Goal: Task Accomplishment & Management: Manage account settings

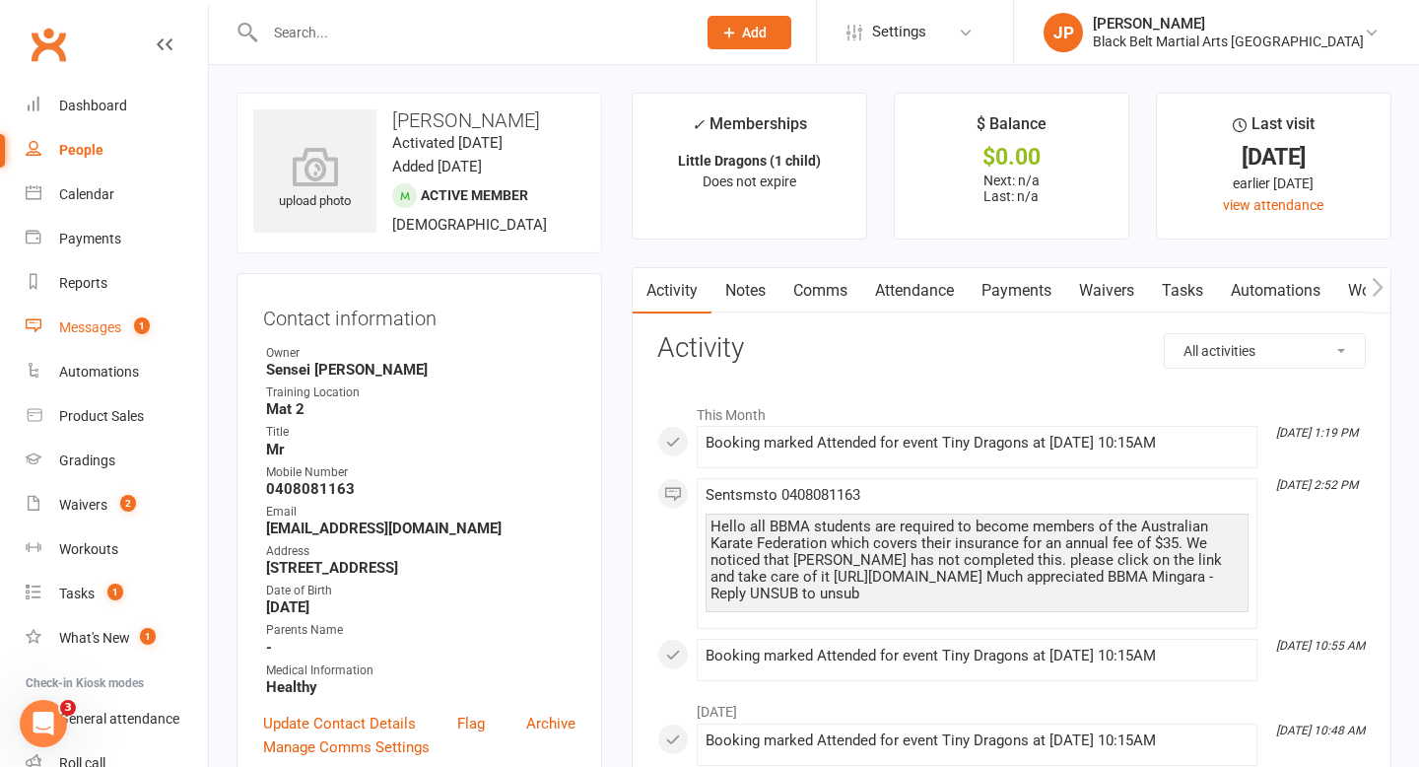
click at [103, 332] on div "Messages" at bounding box center [90, 327] width 62 height 16
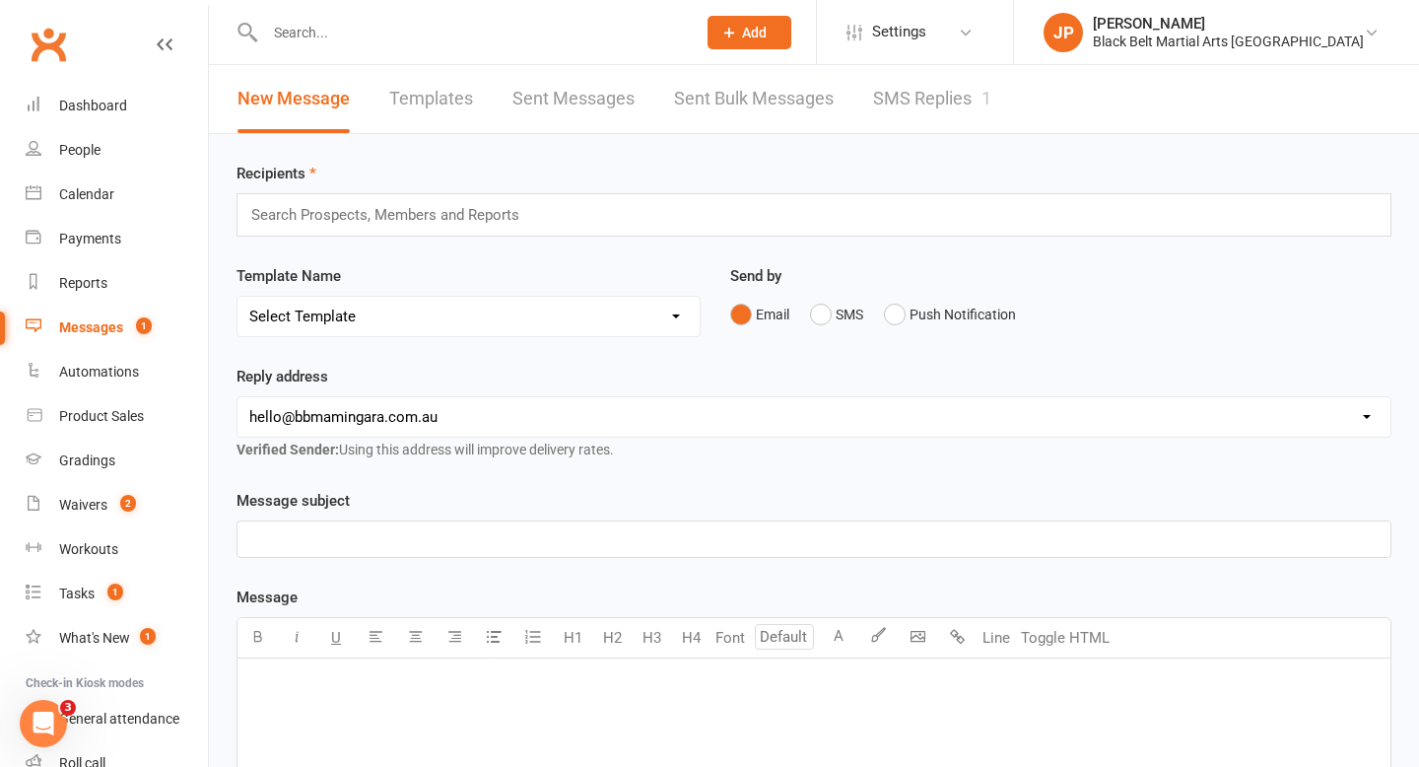
click at [936, 109] on link "SMS Replies 1" at bounding box center [932, 99] width 118 height 68
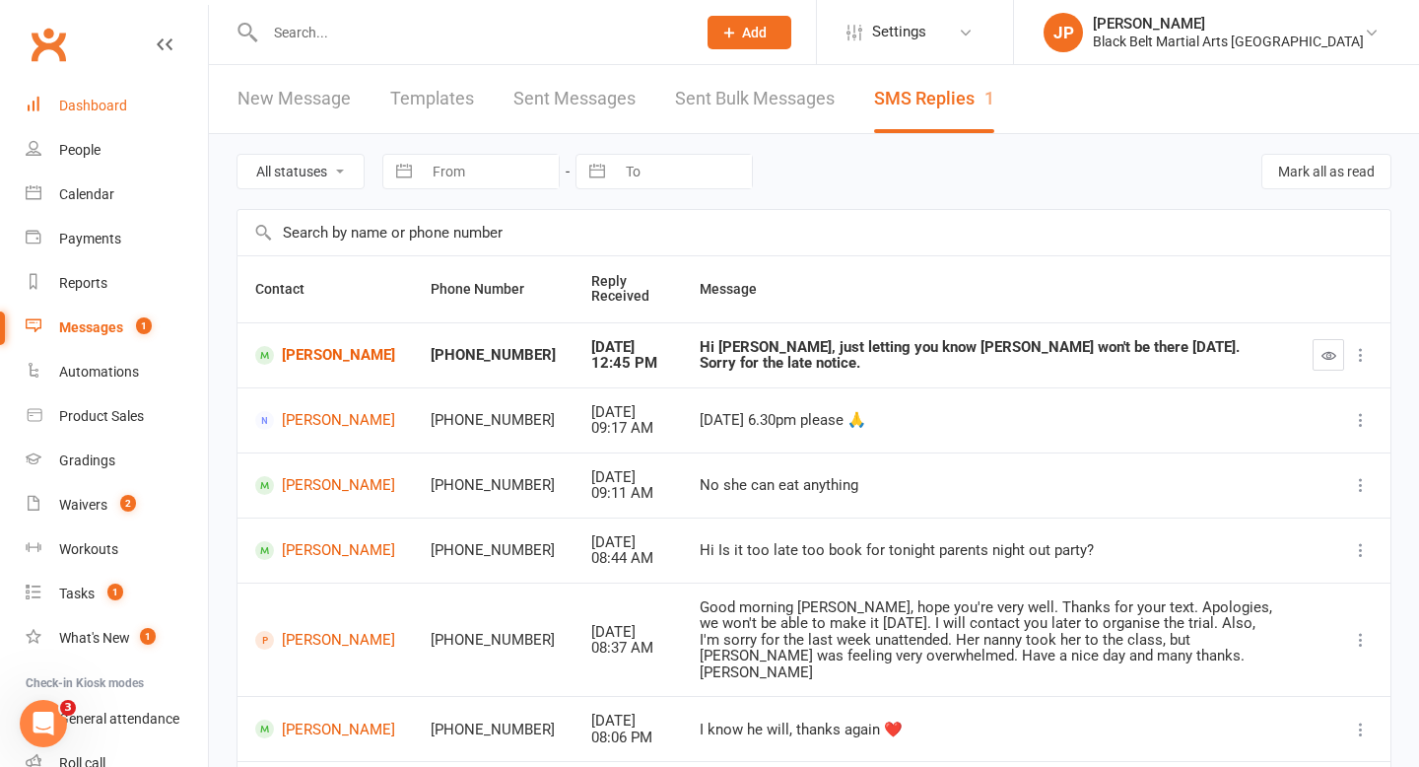
click at [98, 102] on div "Dashboard" at bounding box center [93, 106] width 68 height 16
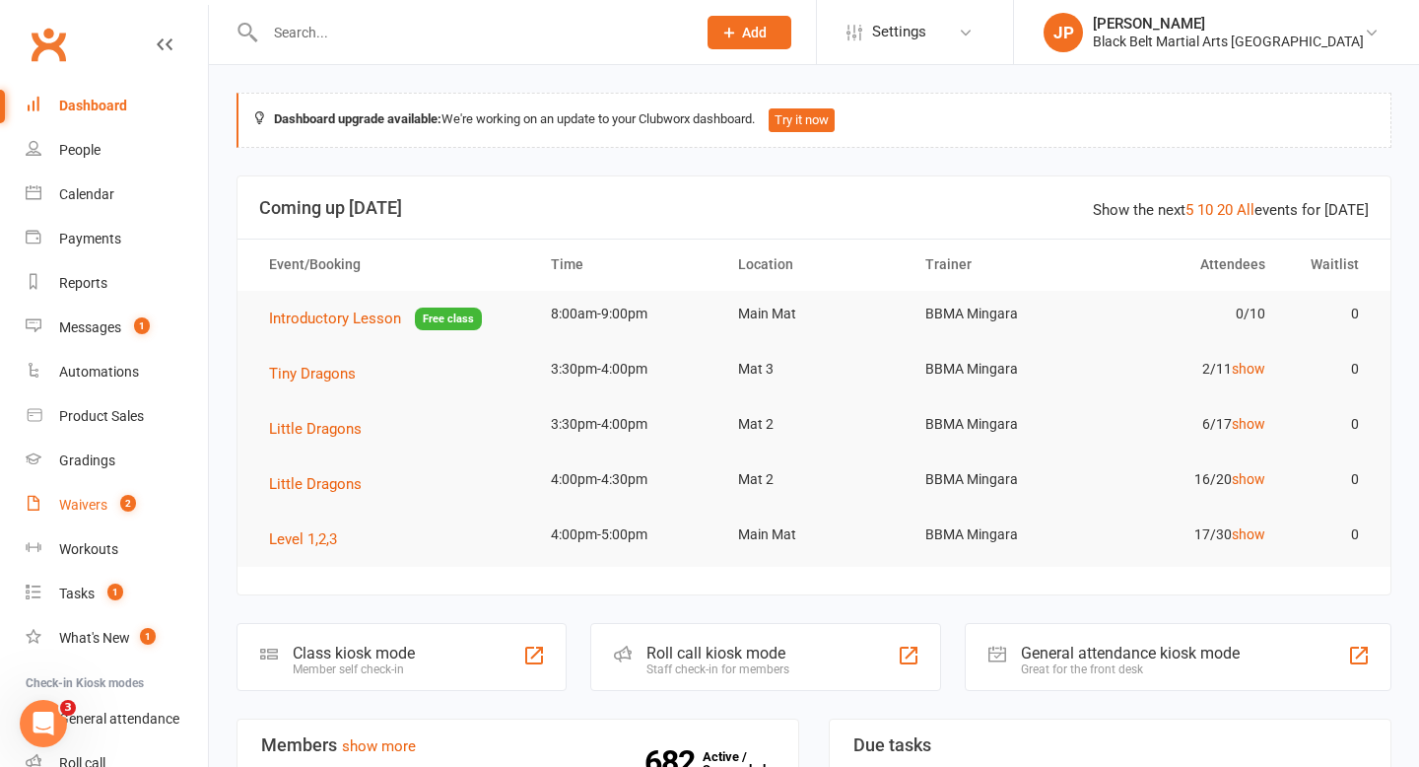
click at [90, 505] on div "Waivers" at bounding box center [83, 505] width 48 height 16
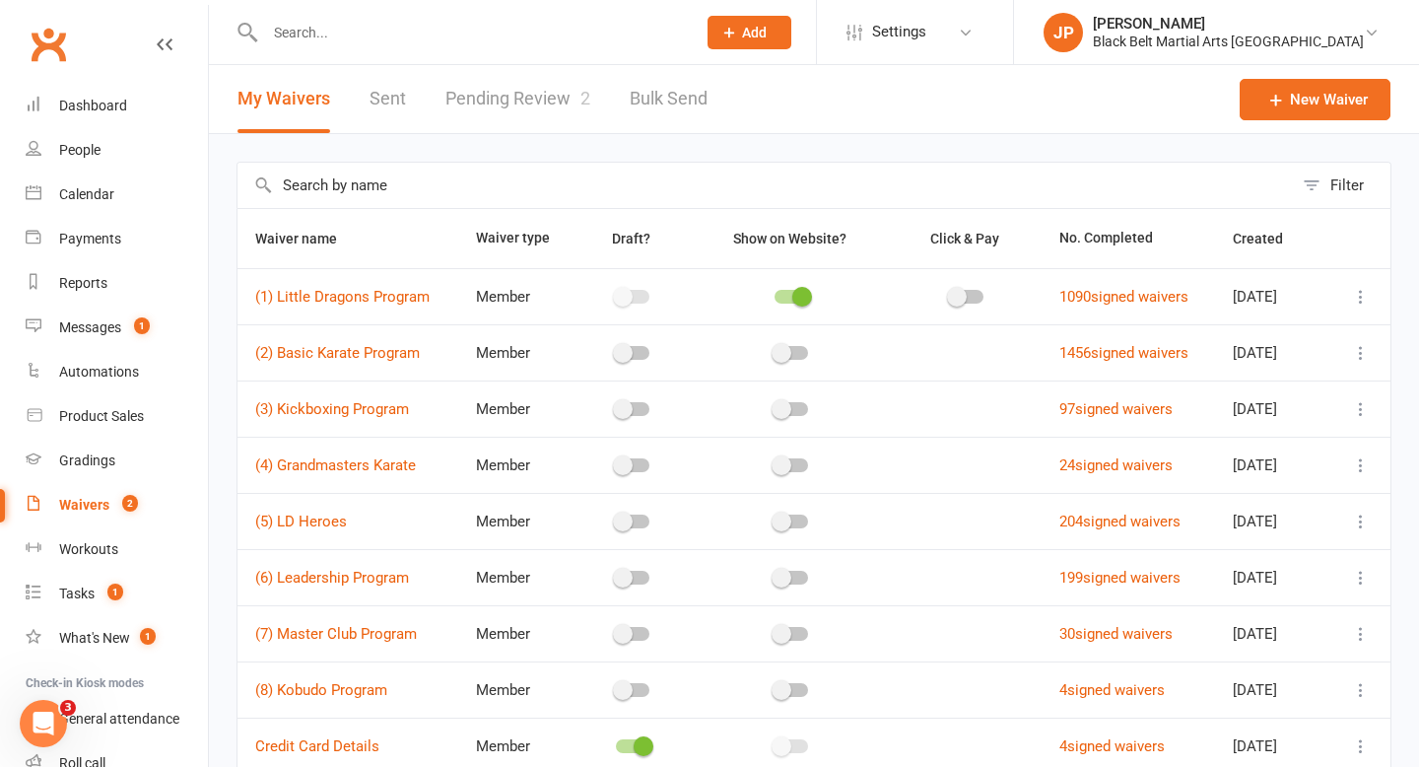
click at [502, 110] on link "Pending Review 2" at bounding box center [518, 99] width 145 height 68
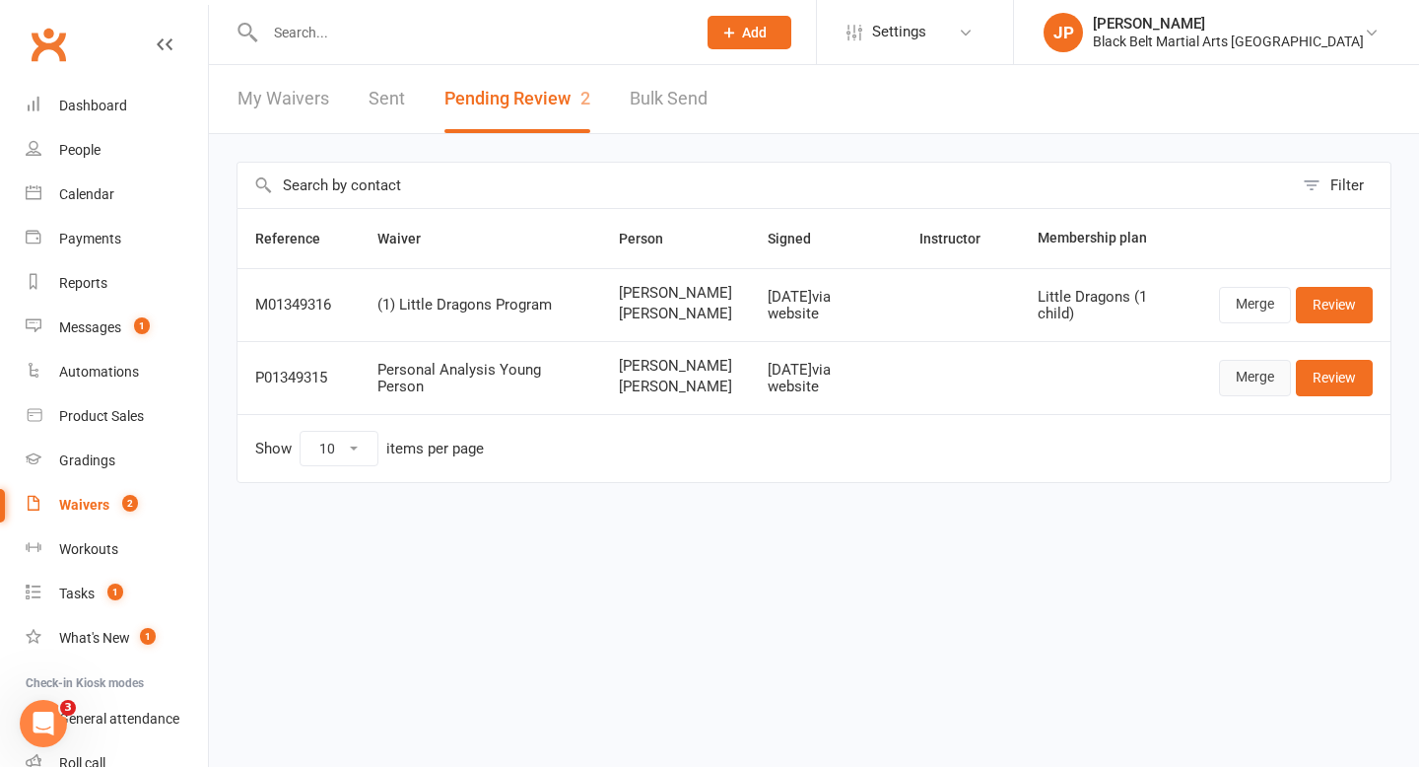
click at [1242, 395] on link "Merge" at bounding box center [1255, 377] width 72 height 35
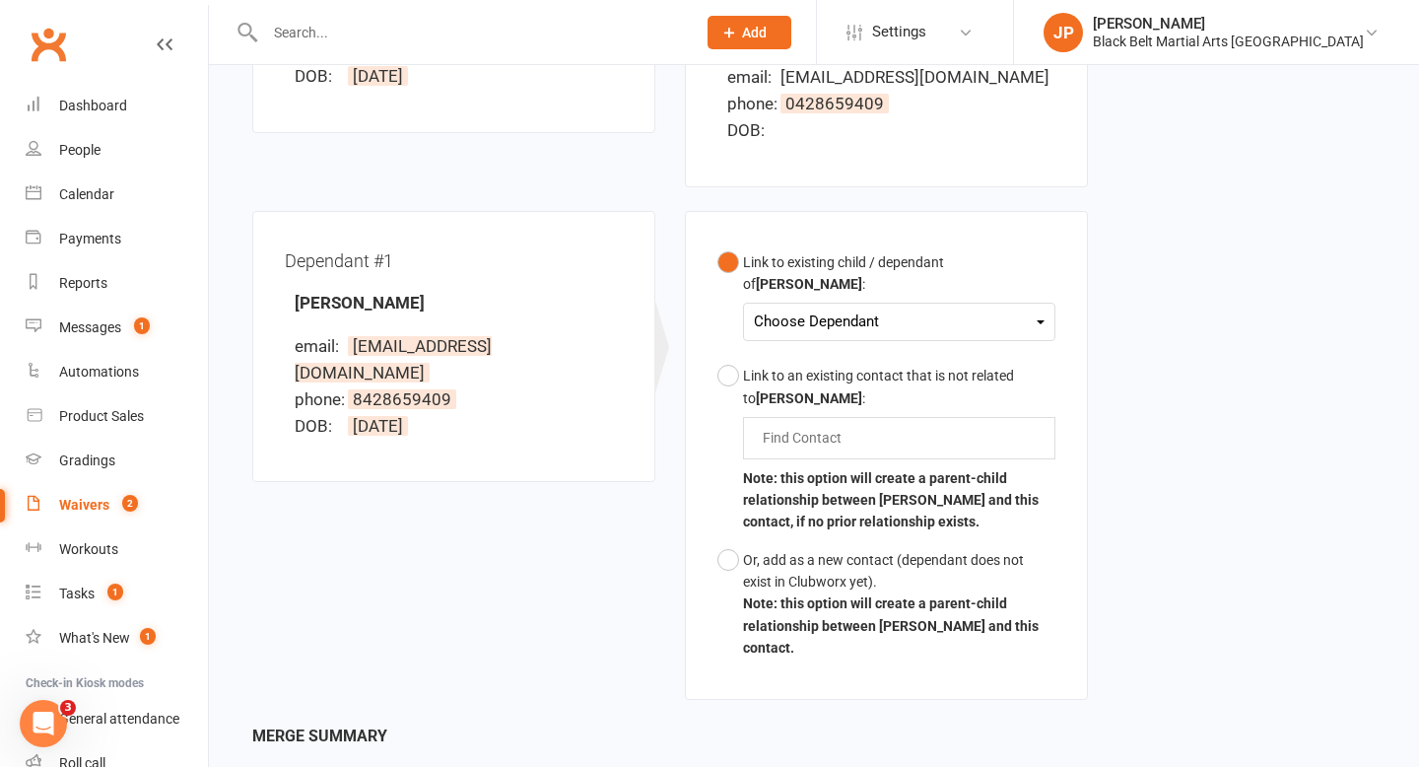
scroll to position [422, 0]
click at [906, 307] on div "Choose Dependant" at bounding box center [899, 320] width 291 height 27
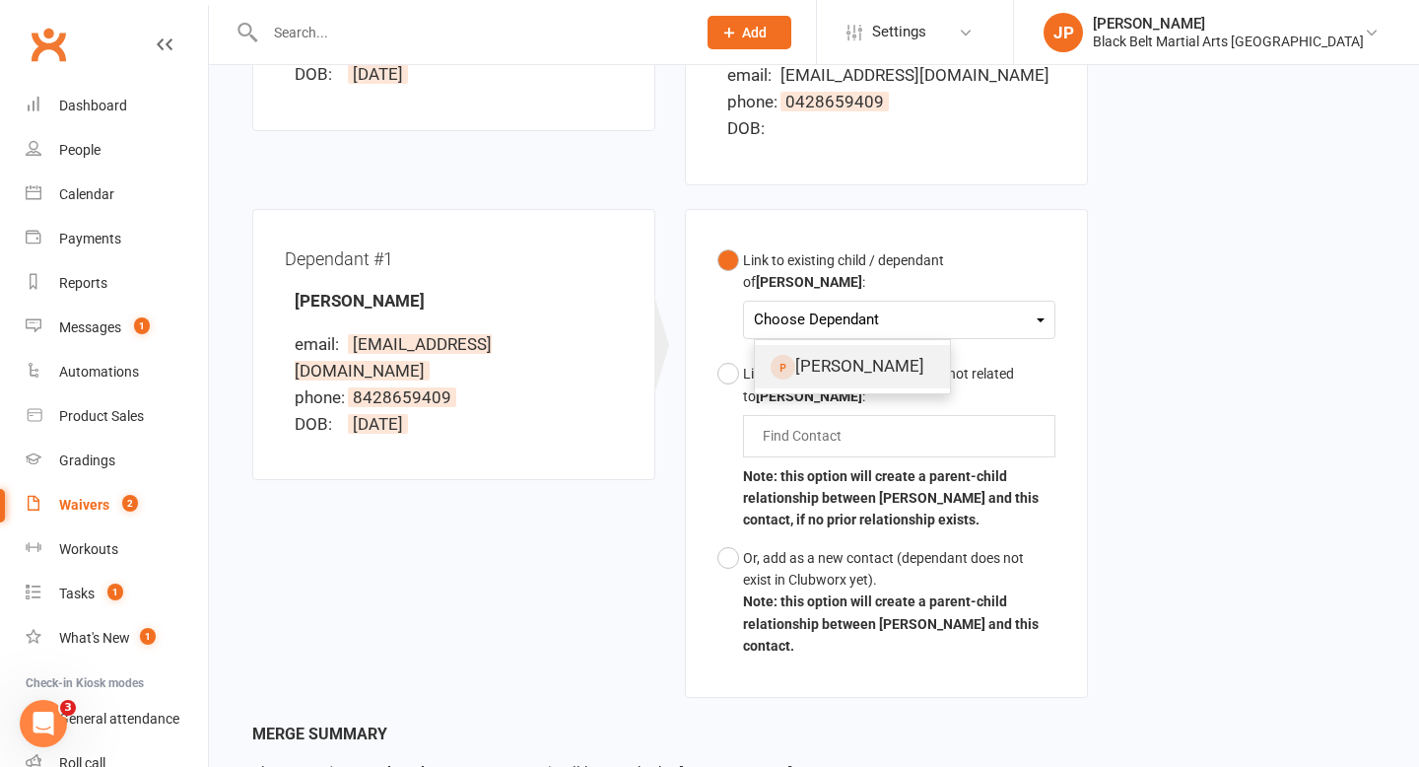
click at [855, 353] on link "[PERSON_NAME]" at bounding box center [852, 366] width 195 height 42
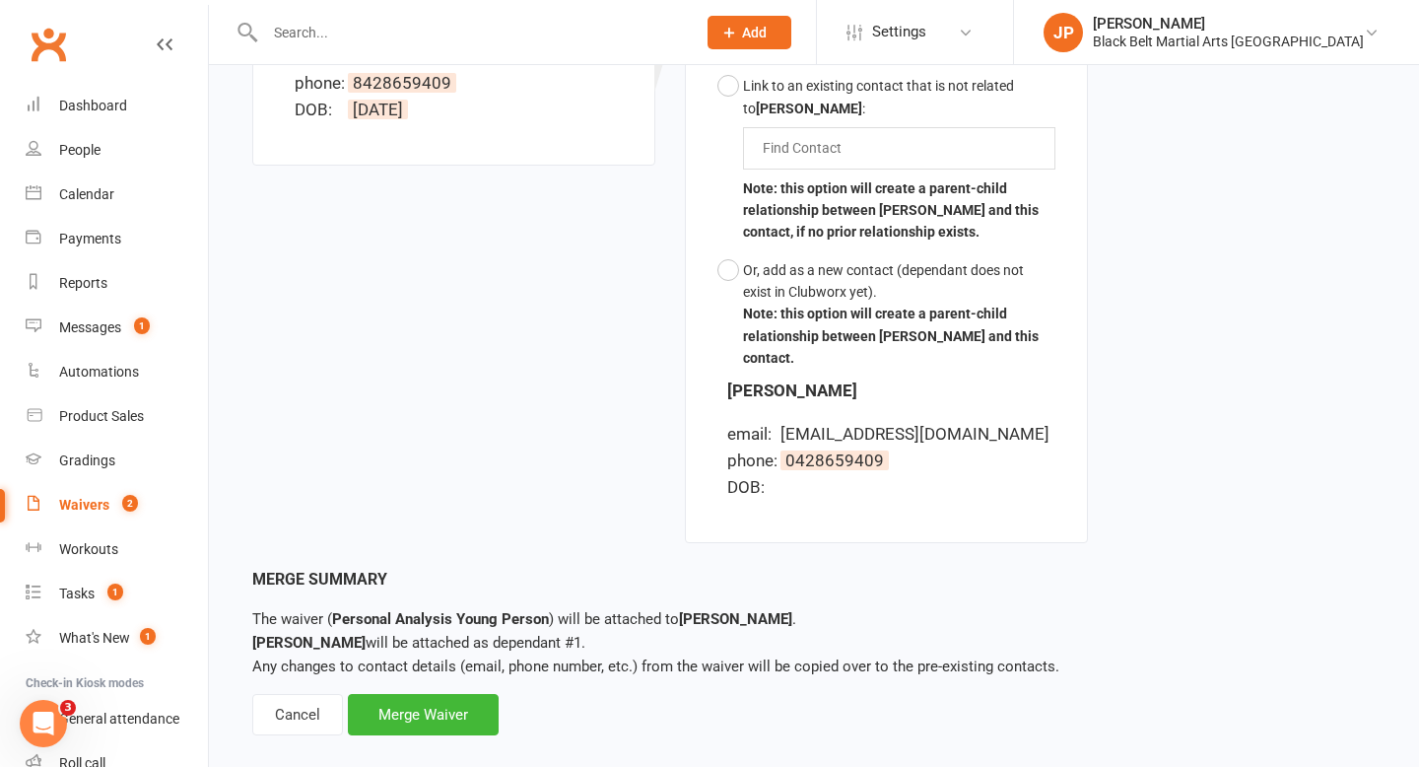
scroll to position [716, 0]
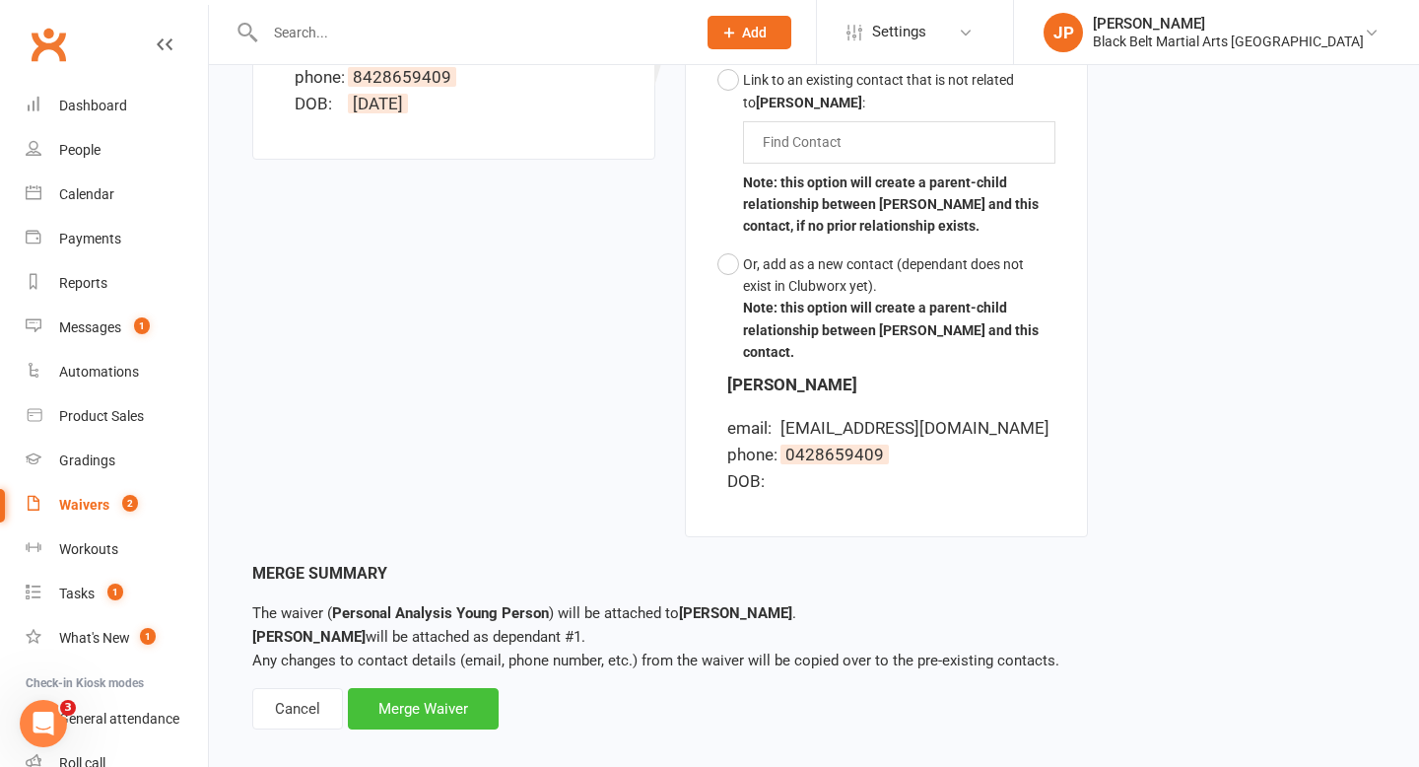
click at [441, 688] on div "Merge Waiver" at bounding box center [423, 708] width 151 height 41
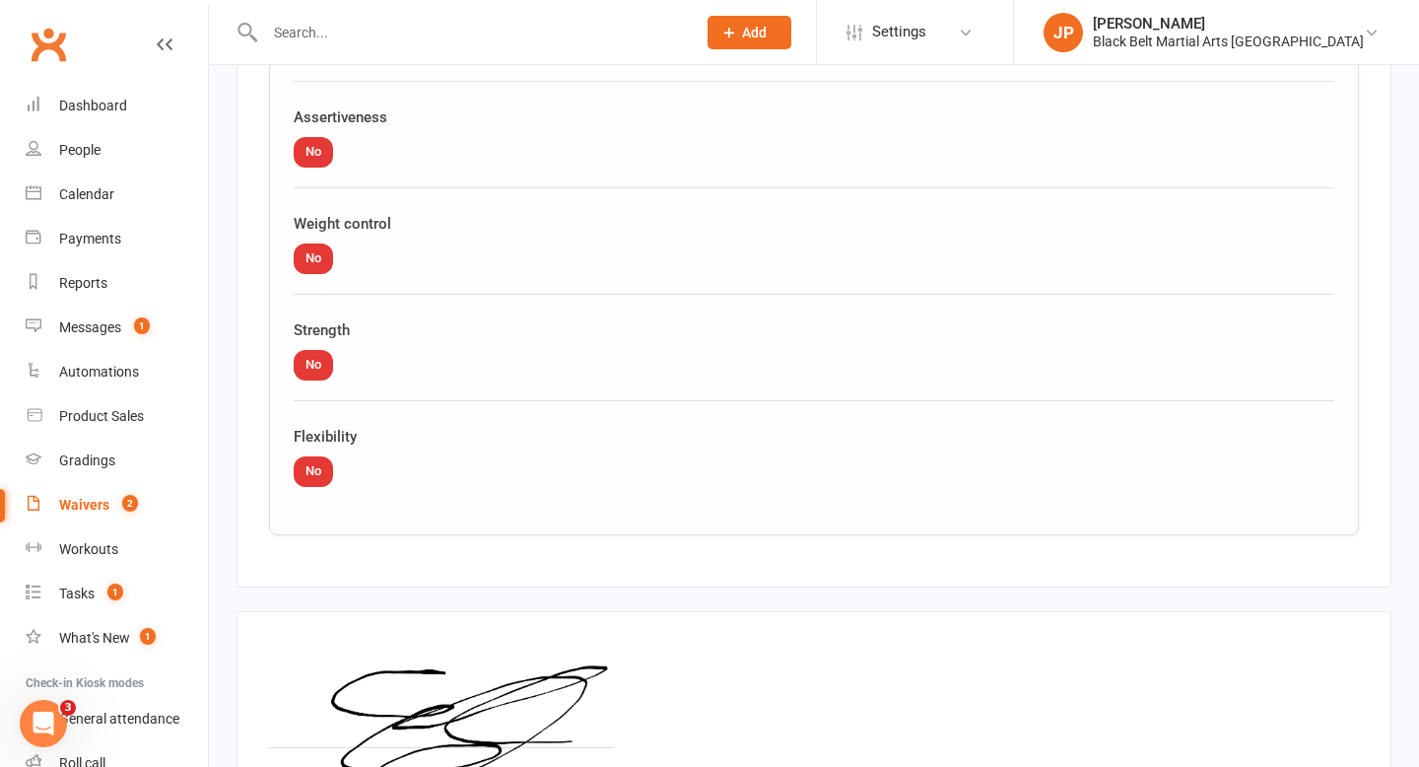
scroll to position [5575, 0]
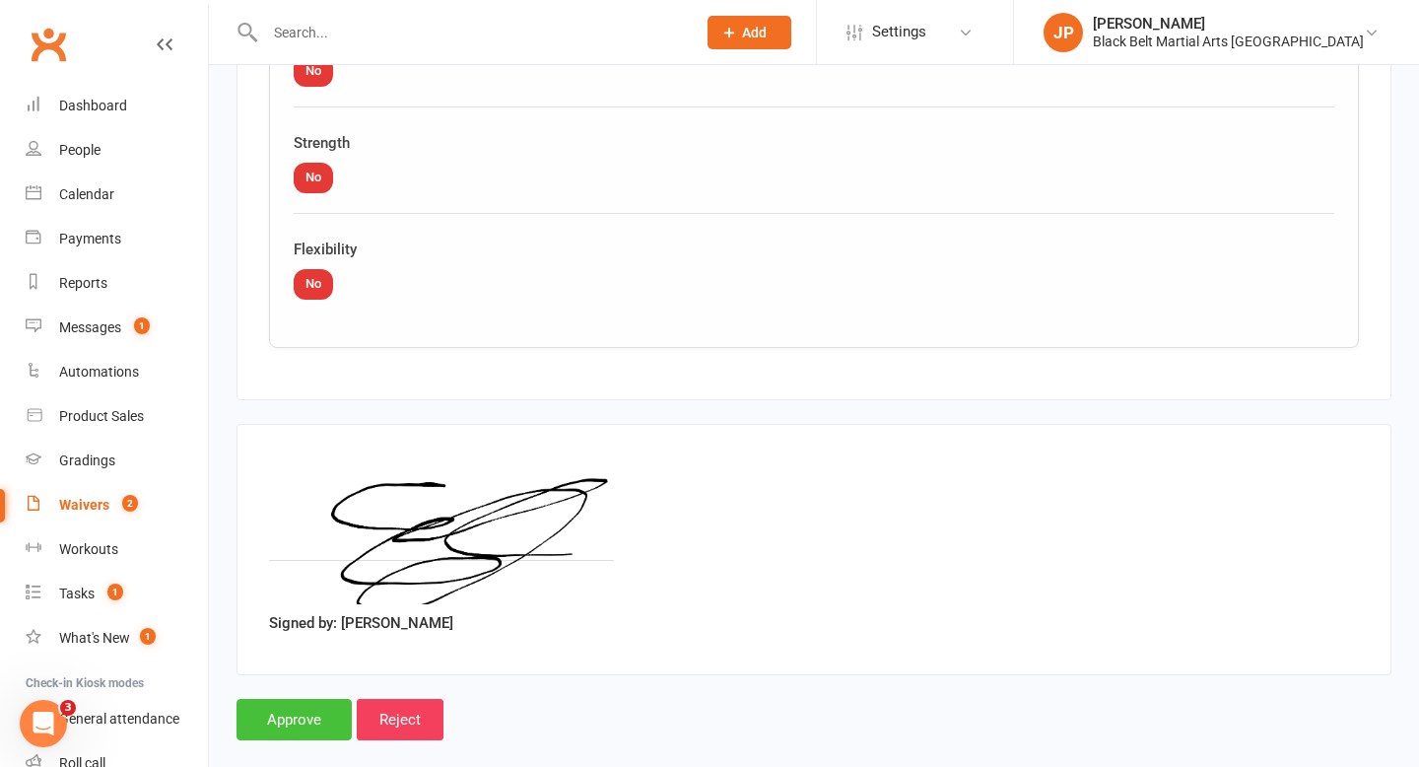
click at [316, 699] on input "Approve" at bounding box center [294, 719] width 115 height 41
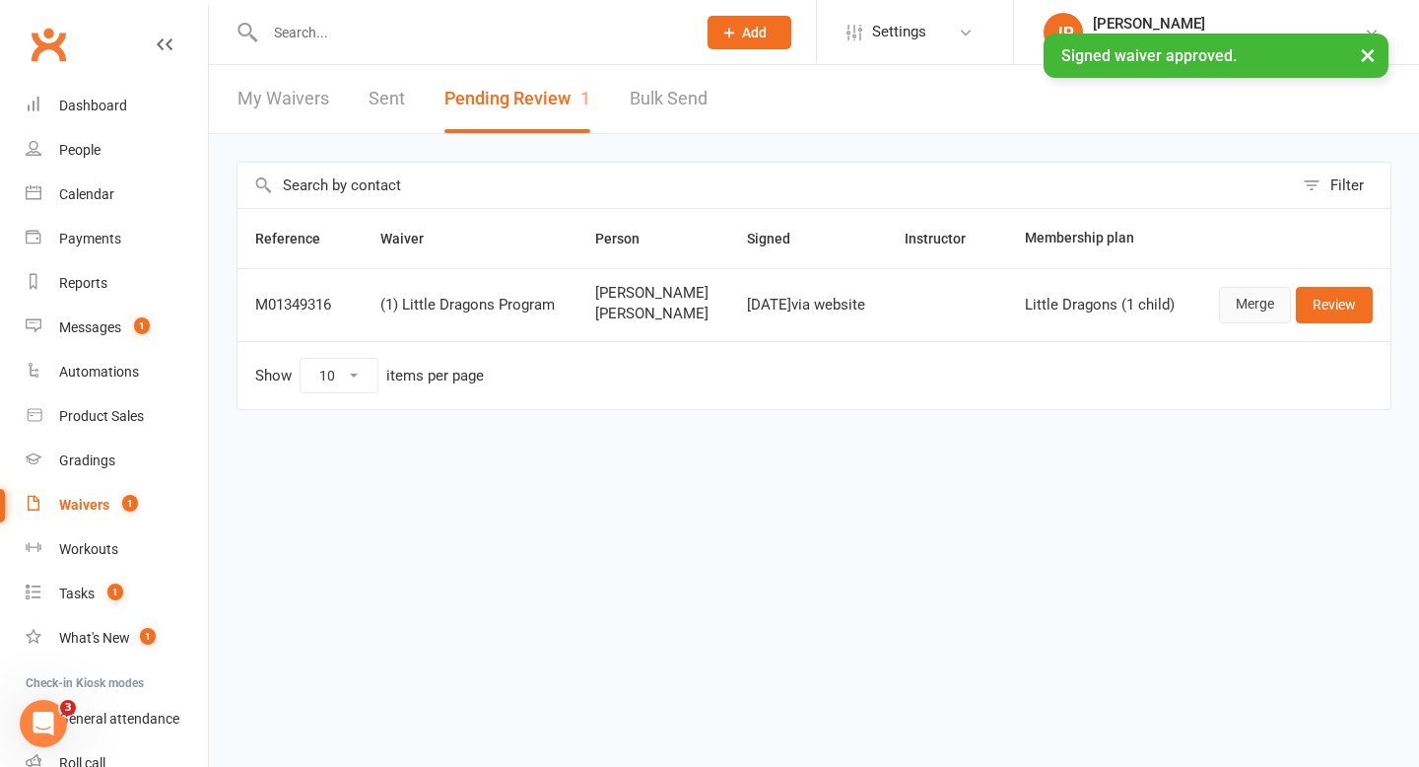
click at [1254, 301] on link "Merge" at bounding box center [1255, 304] width 72 height 35
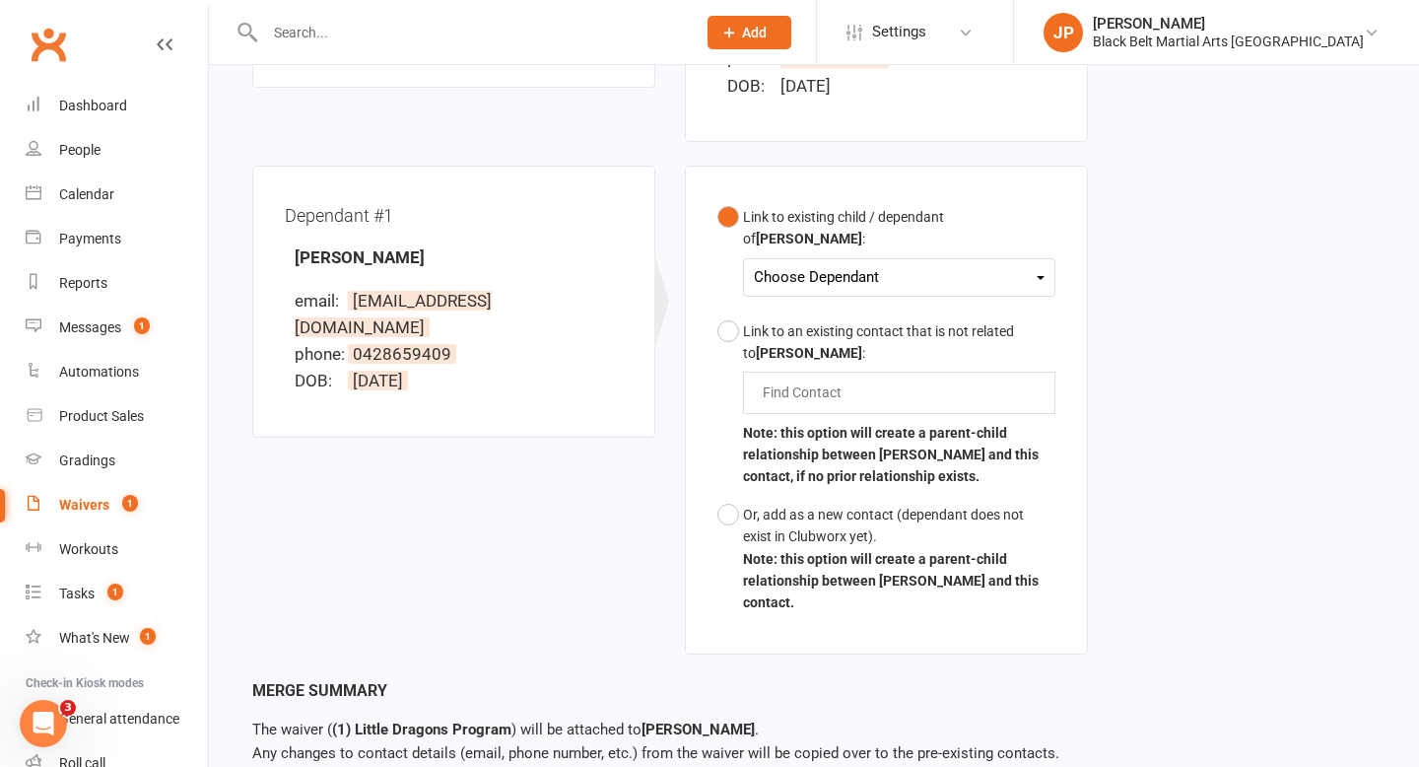
scroll to position [493, 0]
click at [934, 257] on div "Choose Dependant Aubrey Steele" at bounding box center [899, 276] width 312 height 38
click at [931, 263] on div "Choose Dependant" at bounding box center [899, 276] width 291 height 27
click at [870, 302] on link "[PERSON_NAME]" at bounding box center [852, 323] width 195 height 42
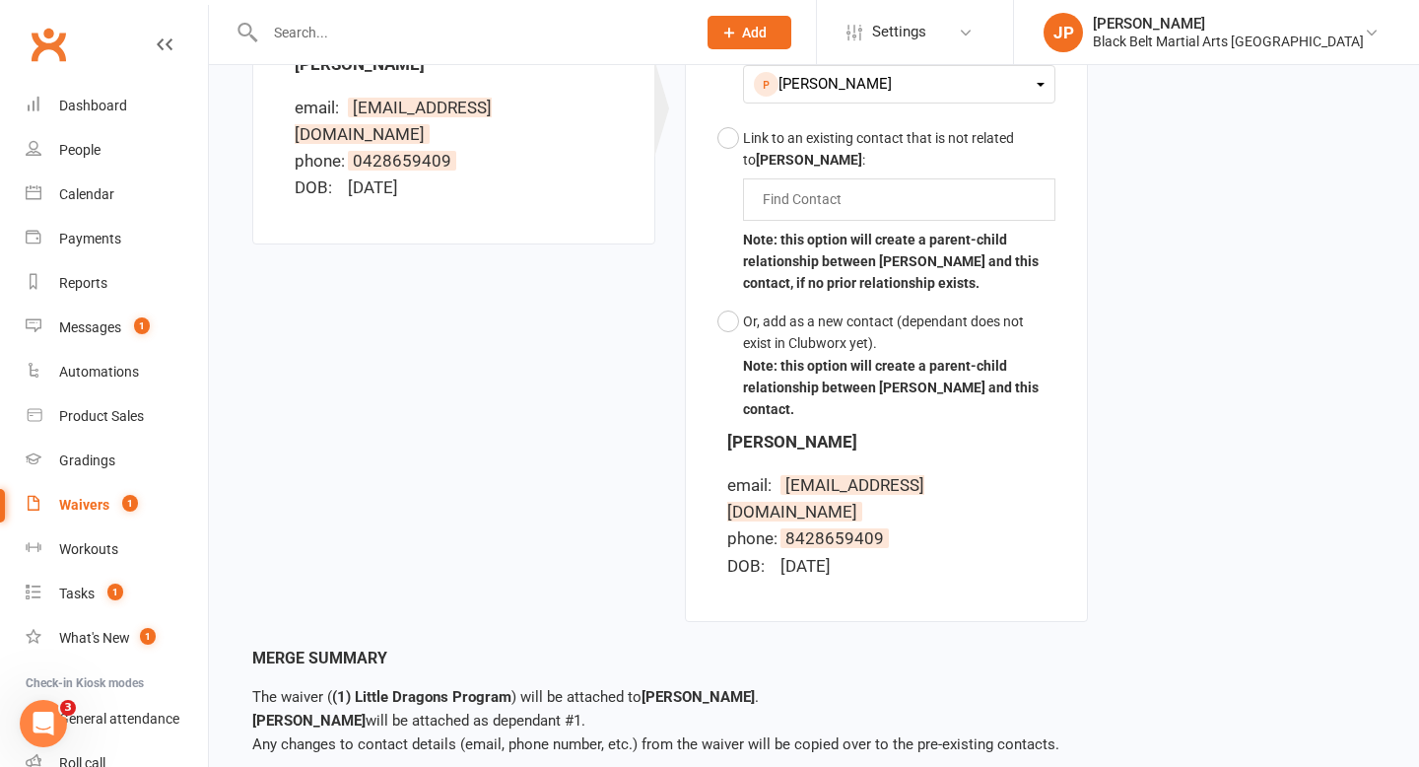
scroll to position [716, 0]
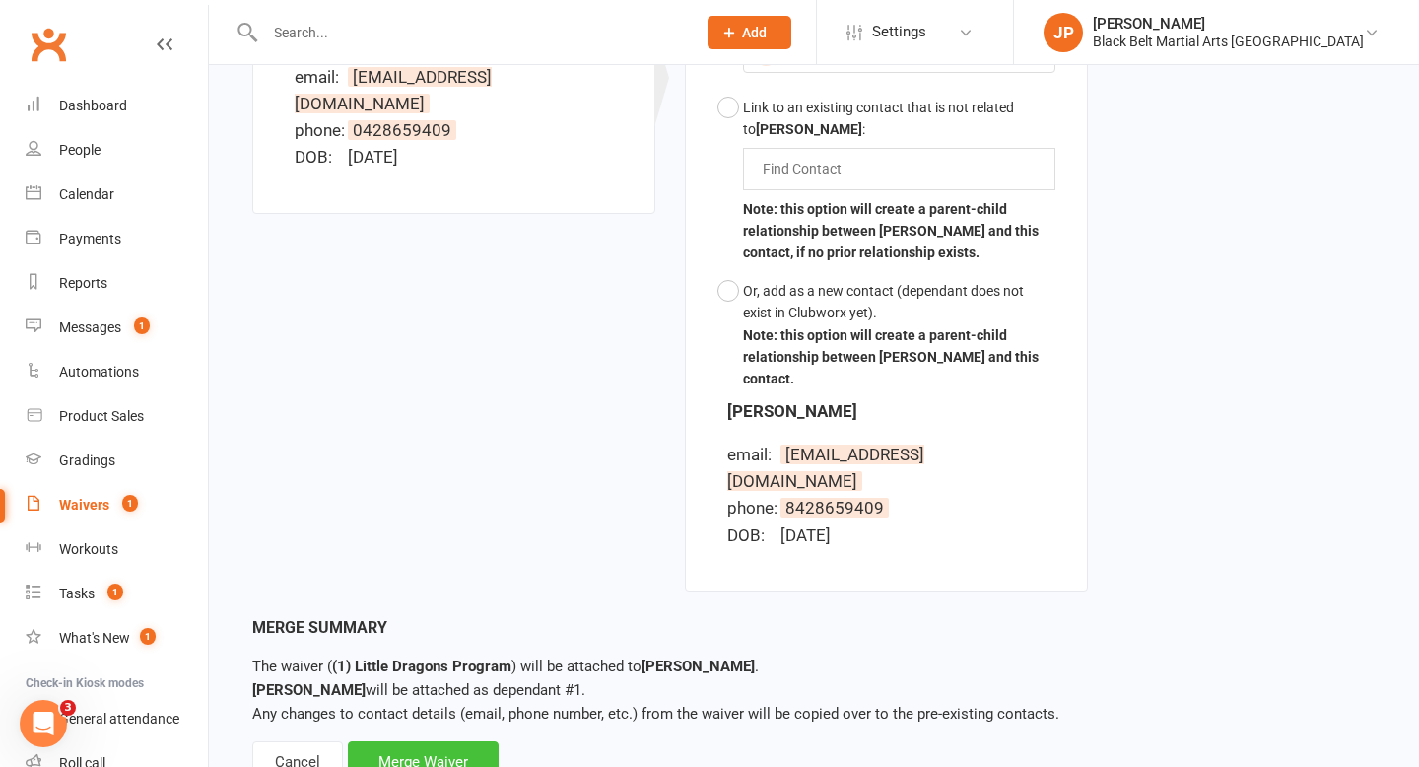
click at [432, 741] on div "Merge Waiver" at bounding box center [423, 761] width 151 height 41
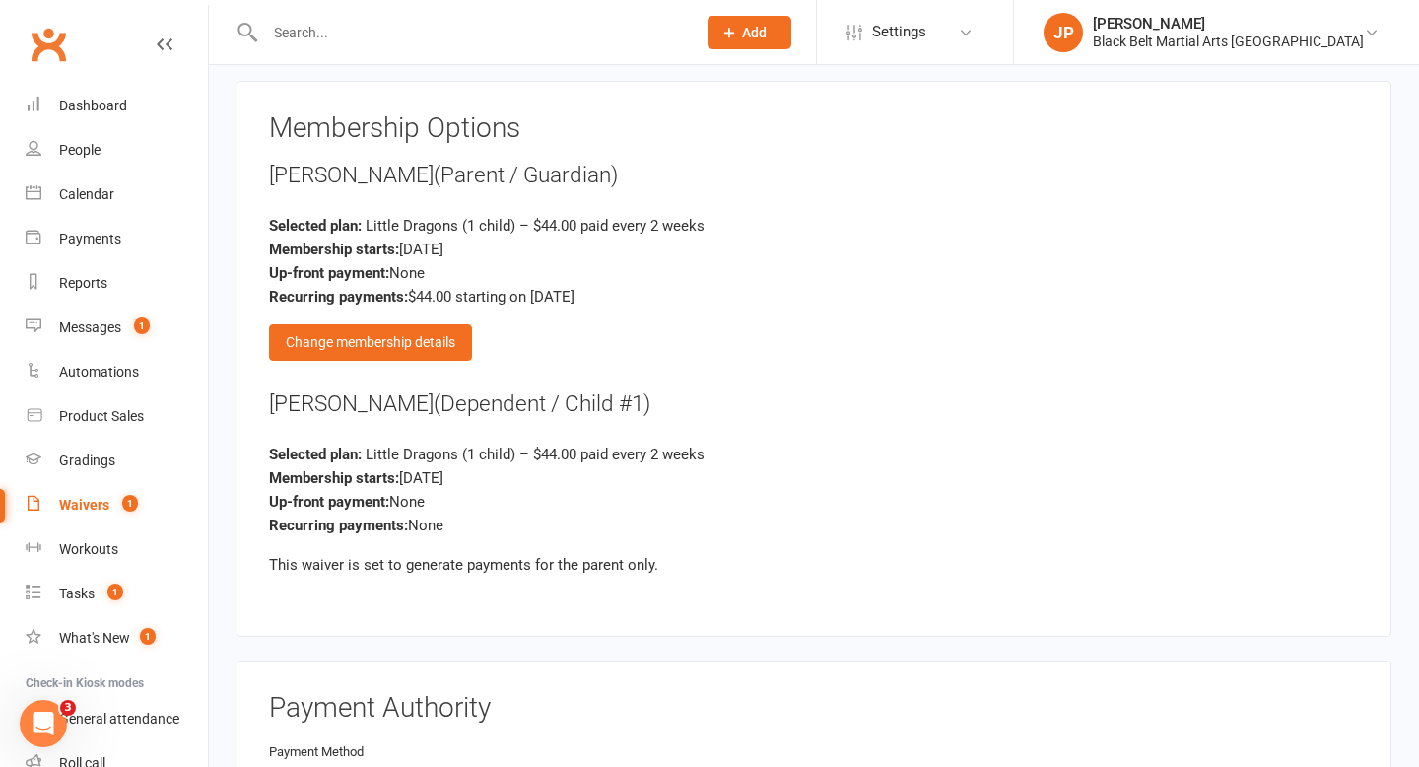
scroll to position [1645, 0]
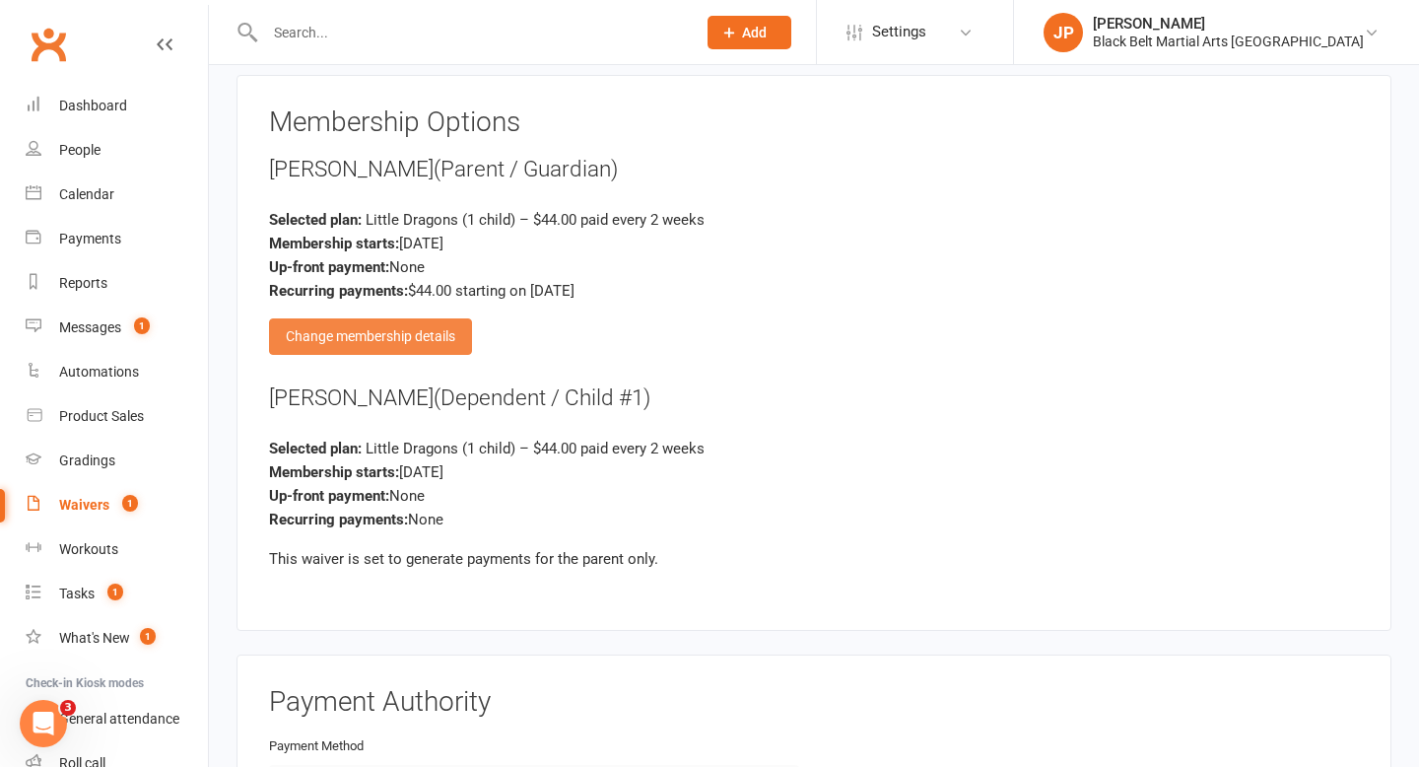
click at [400, 318] on div "Change membership details" at bounding box center [370, 335] width 203 height 35
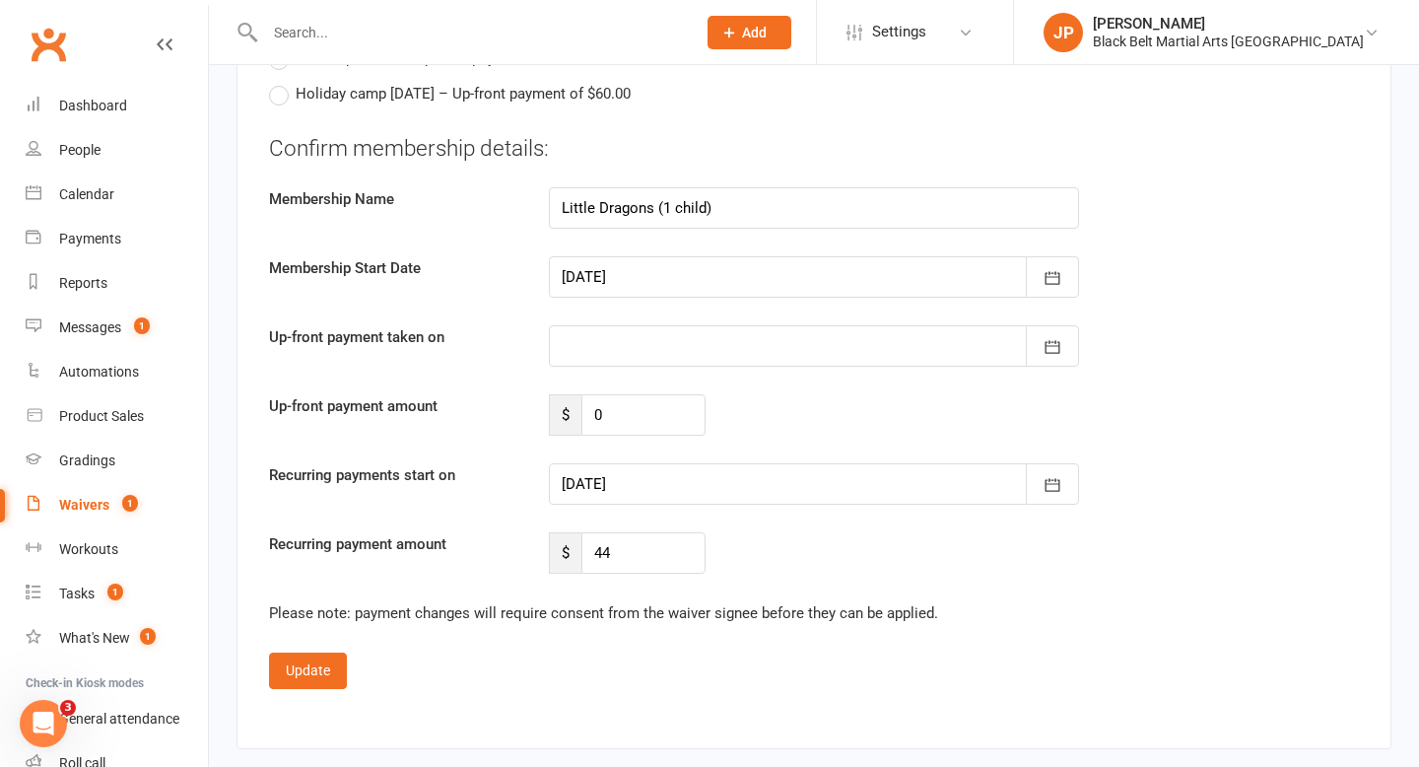
scroll to position [4023, 0]
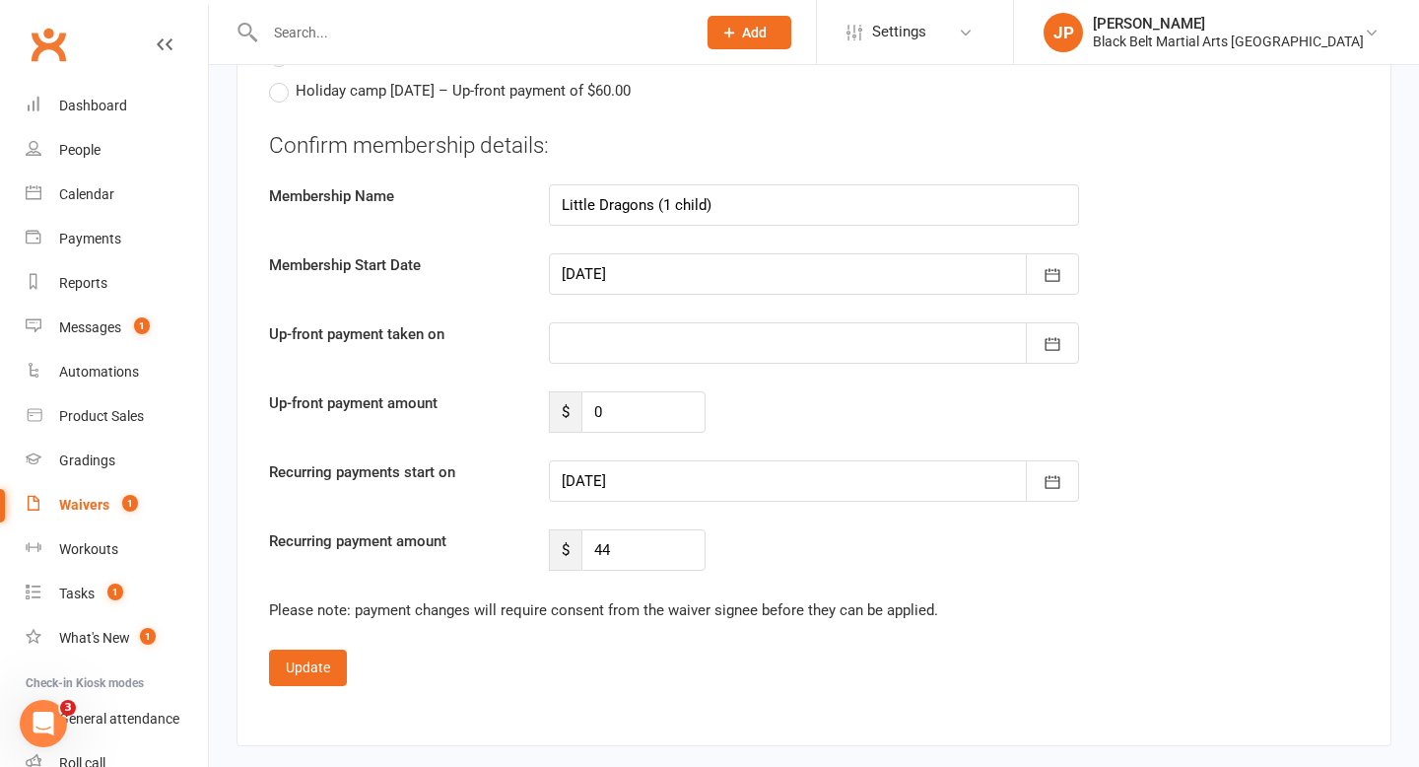
click at [843, 460] on div at bounding box center [814, 480] width 530 height 41
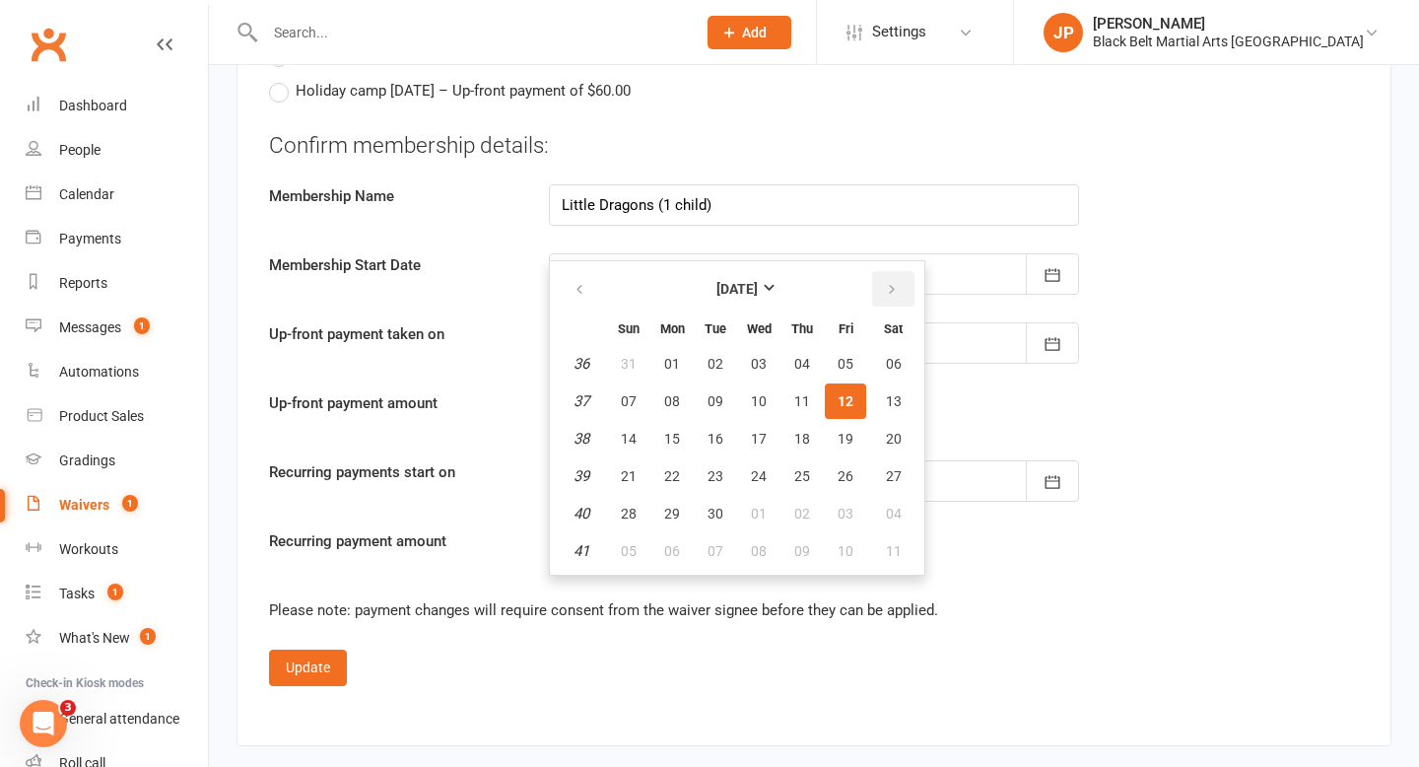
click at [893, 282] on icon "button" at bounding box center [892, 290] width 14 height 16
click at [835, 421] on button "17" at bounding box center [845, 438] width 41 height 35
type input "17 Oct 2025"
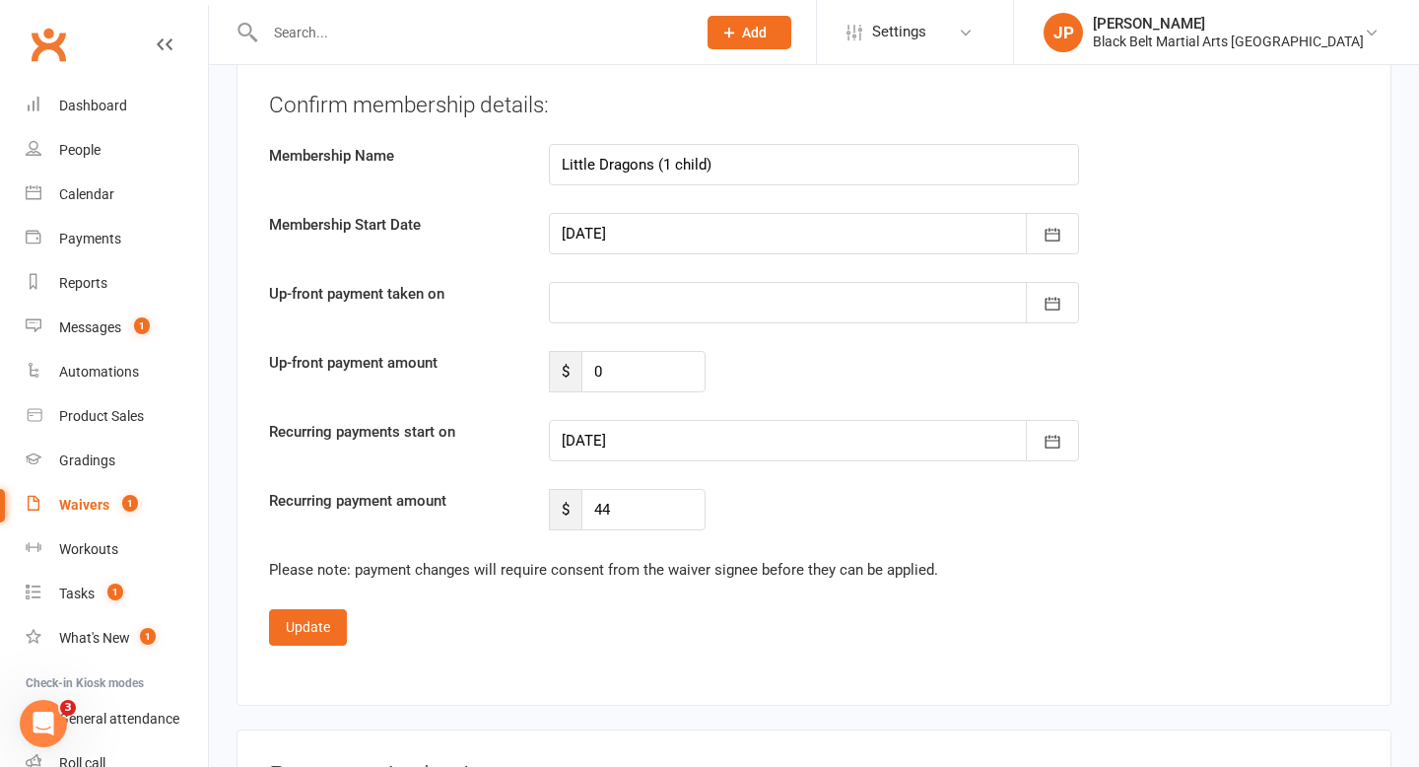
scroll to position [4065, 0]
click at [289, 607] on button "Update" at bounding box center [308, 624] width 78 height 35
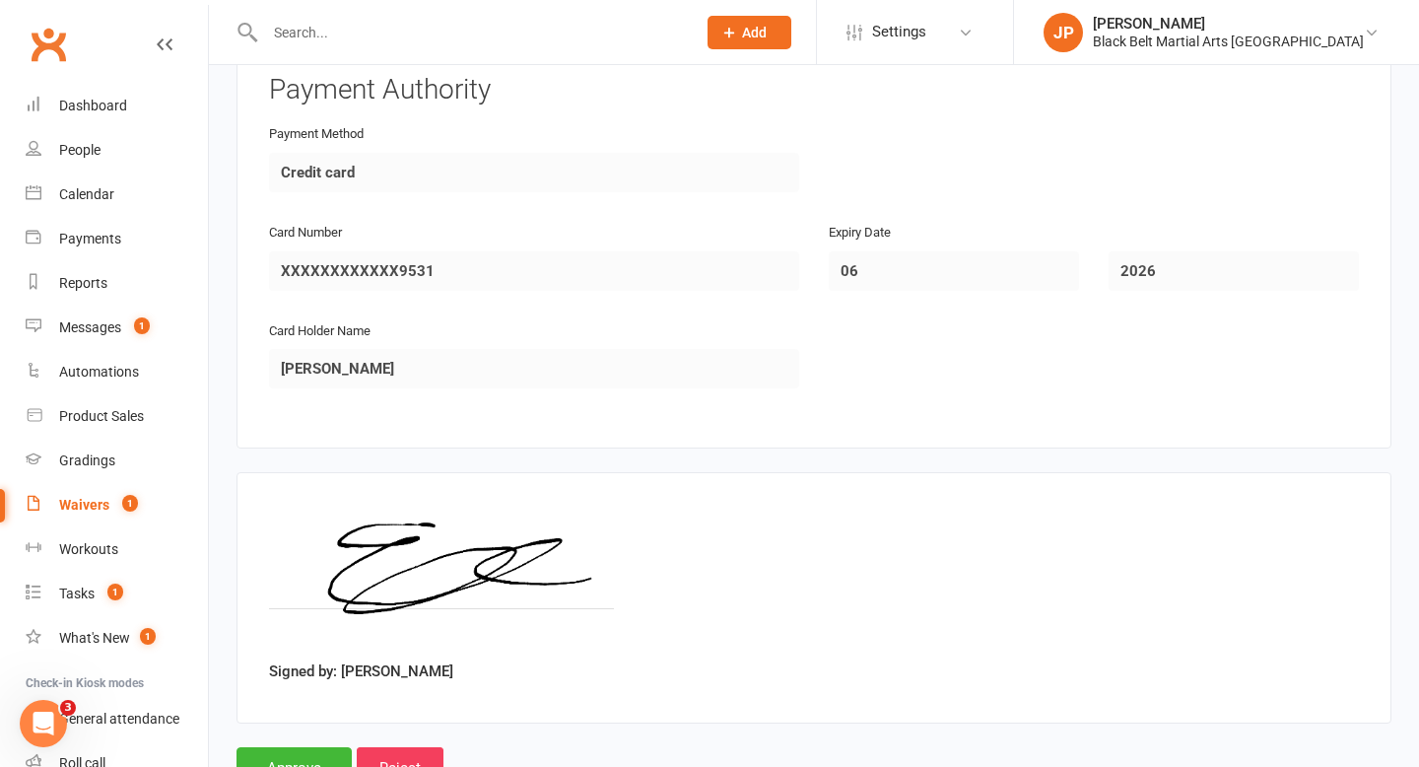
scroll to position [2306, 0]
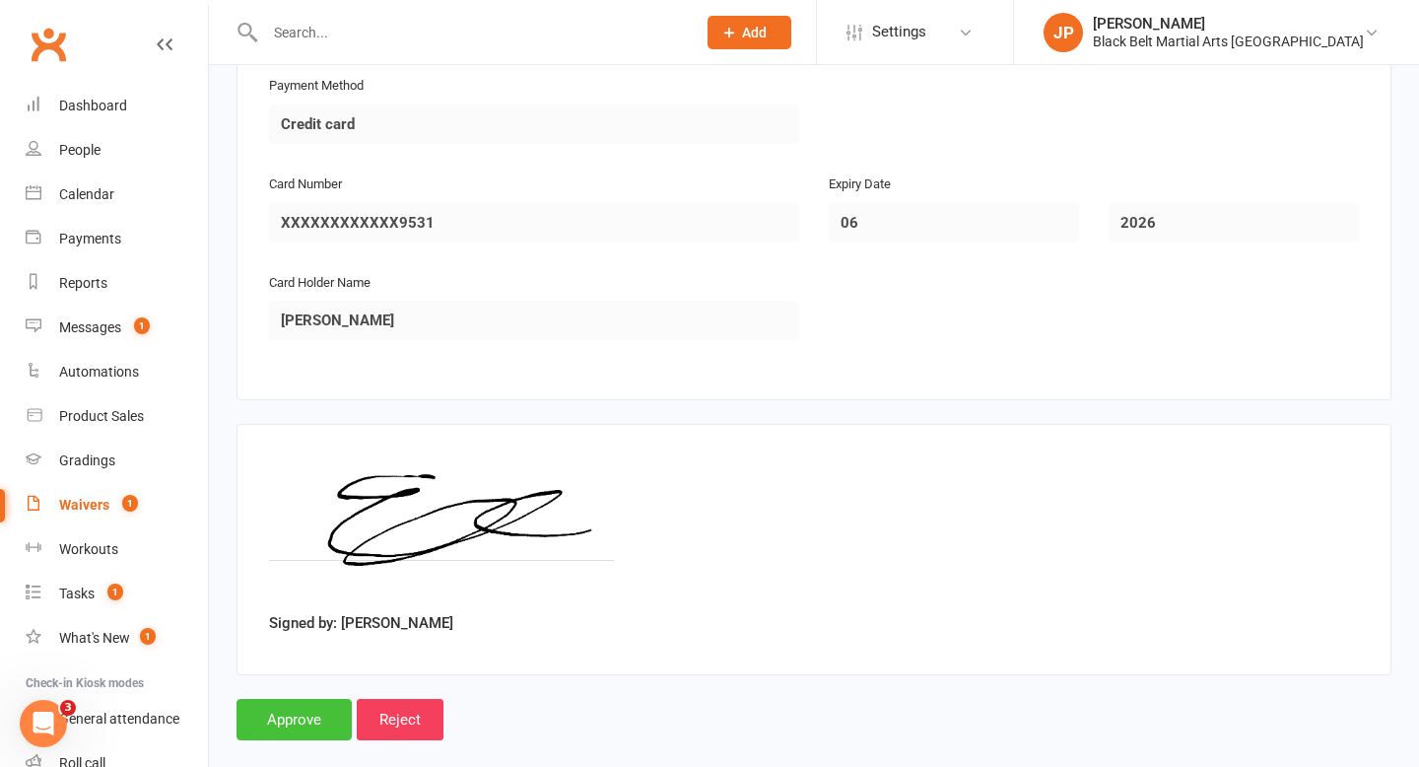
click at [285, 699] on input "Approve" at bounding box center [294, 719] width 115 height 41
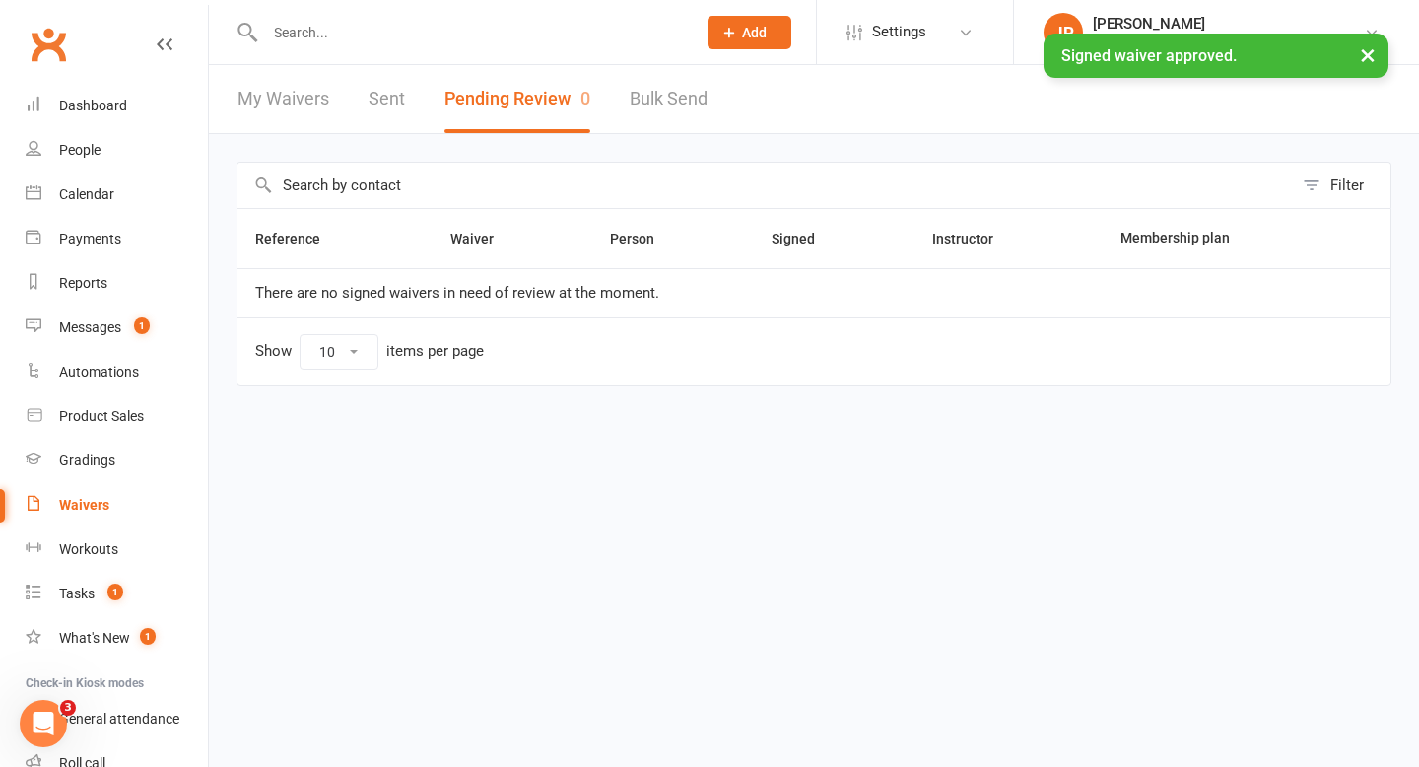
click at [321, 32] on input "text" at bounding box center [470, 33] width 423 height 28
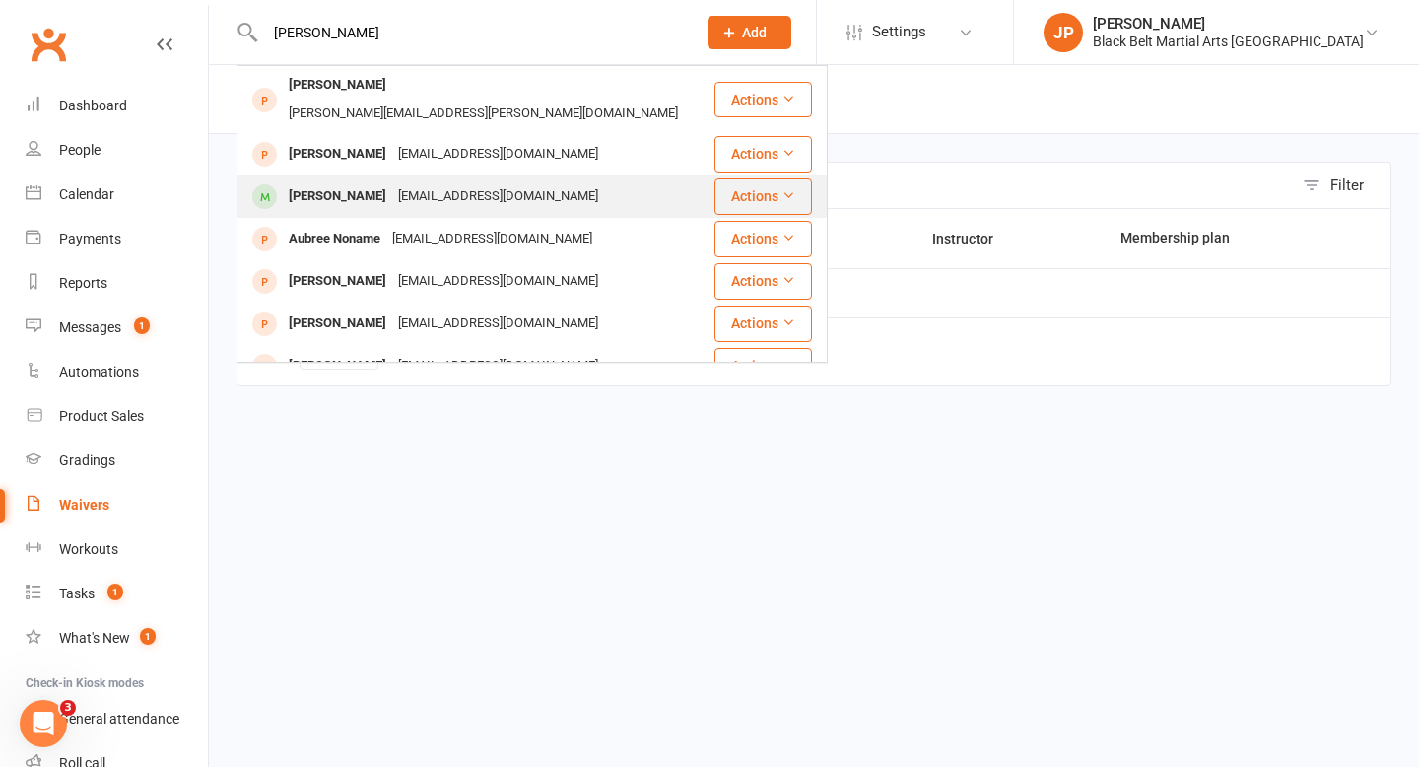
type input "[PERSON_NAME]"
click at [312, 182] on div "[PERSON_NAME]" at bounding box center [337, 196] width 109 height 29
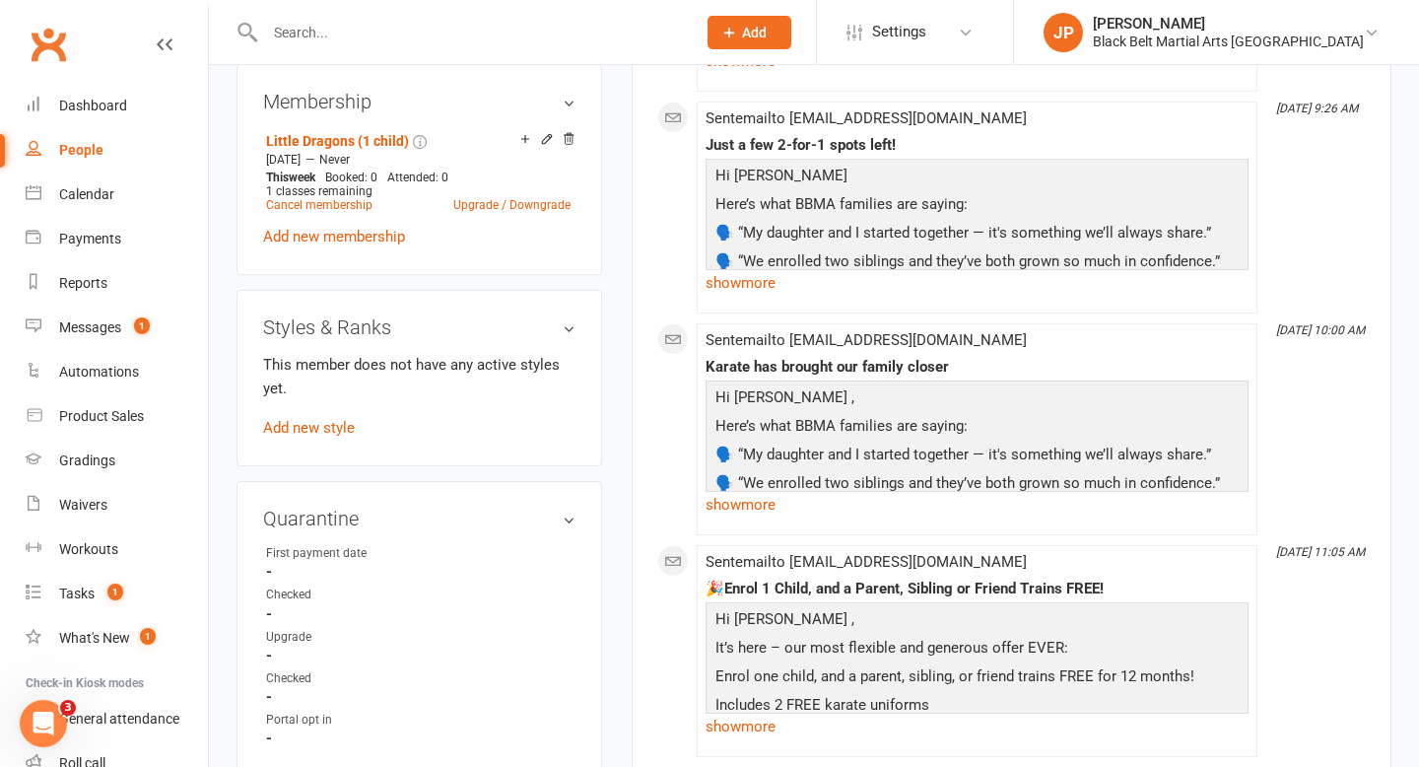
scroll to position [1368, 0]
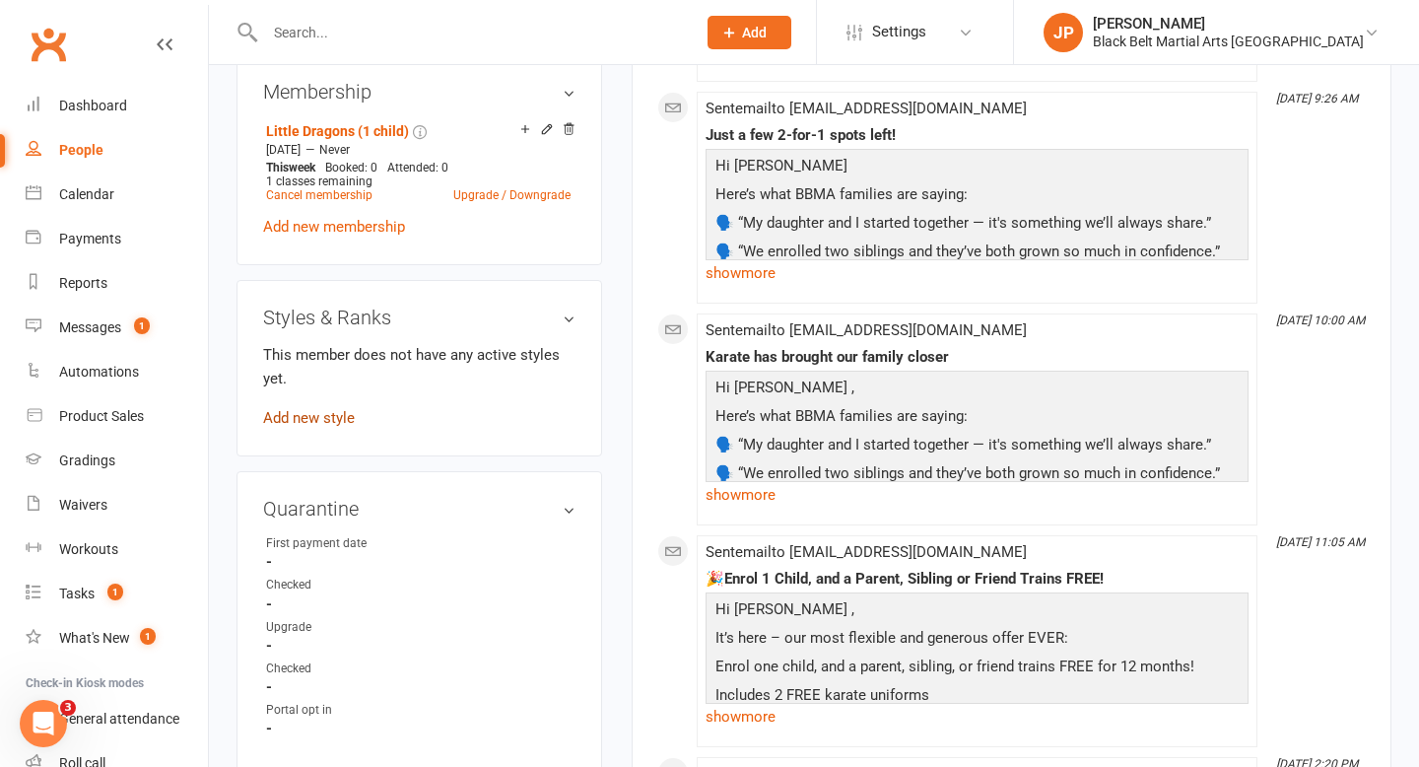
click at [288, 427] on link "Add new style" at bounding box center [309, 418] width 92 height 18
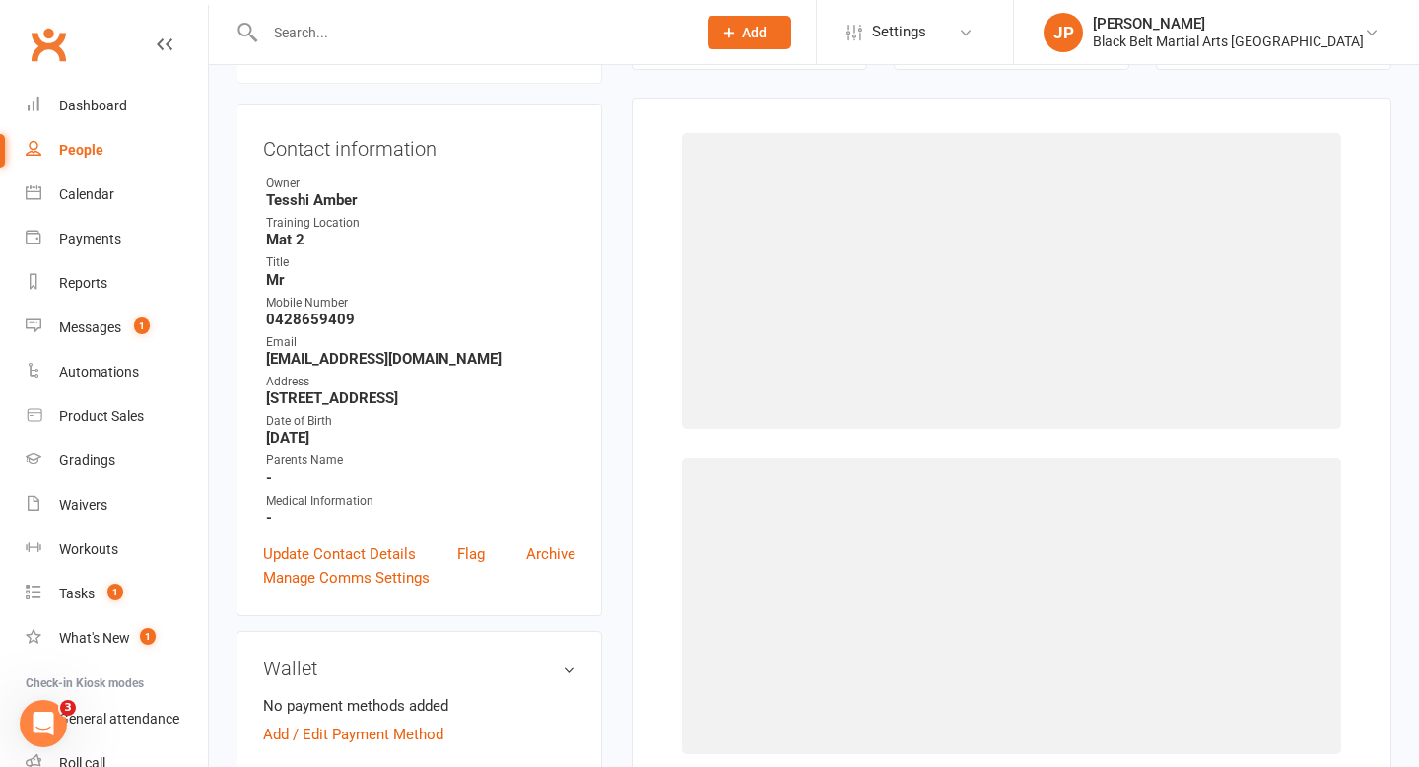
scroll to position [169, 0]
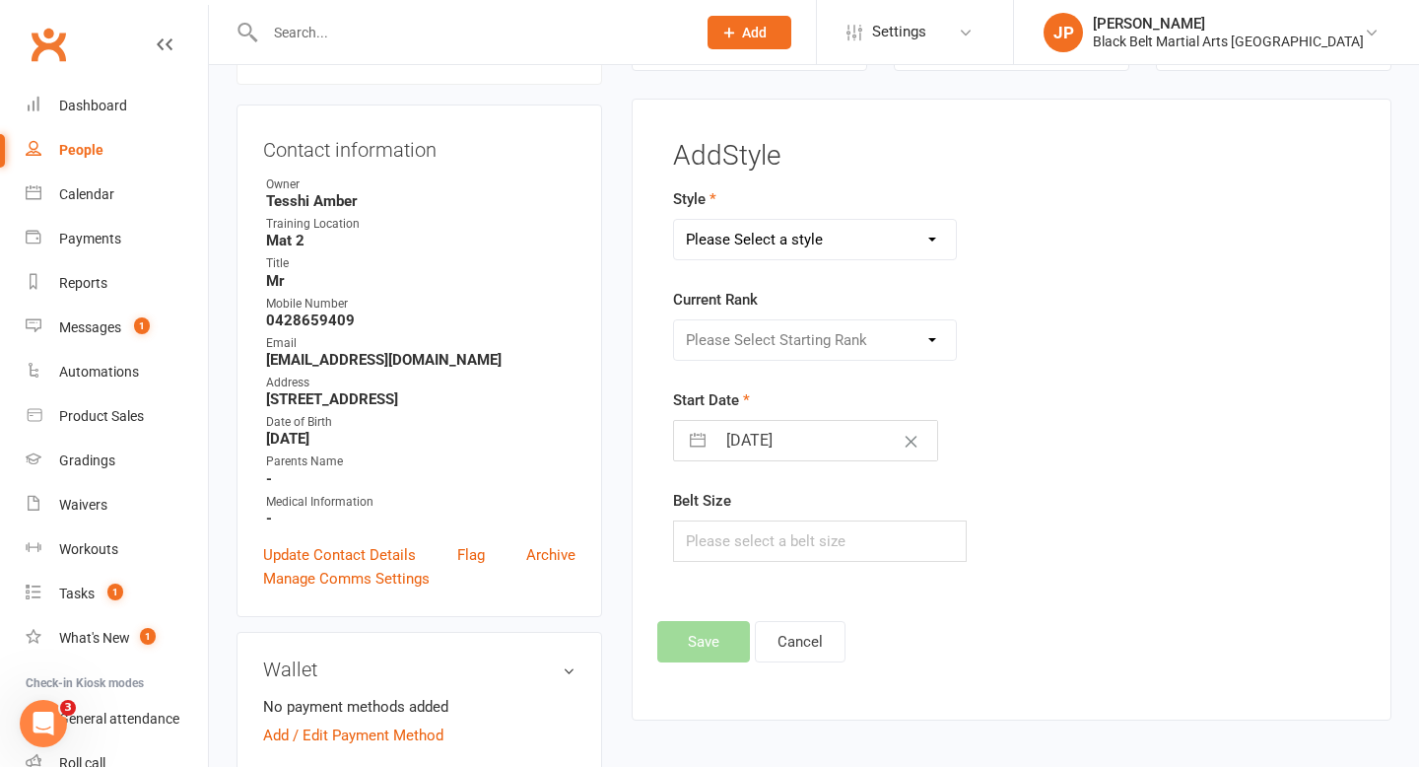
click at [779, 244] on select "Please Select a style Grandmasters Karate Kickboxing Kobudo Little Dragons Mini…" at bounding box center [815, 239] width 283 height 39
select select "769"
click at [780, 340] on select "Please Select Starting Rank White belt White green belt White blue belt White p…" at bounding box center [815, 339] width 283 height 39
select select "6953"
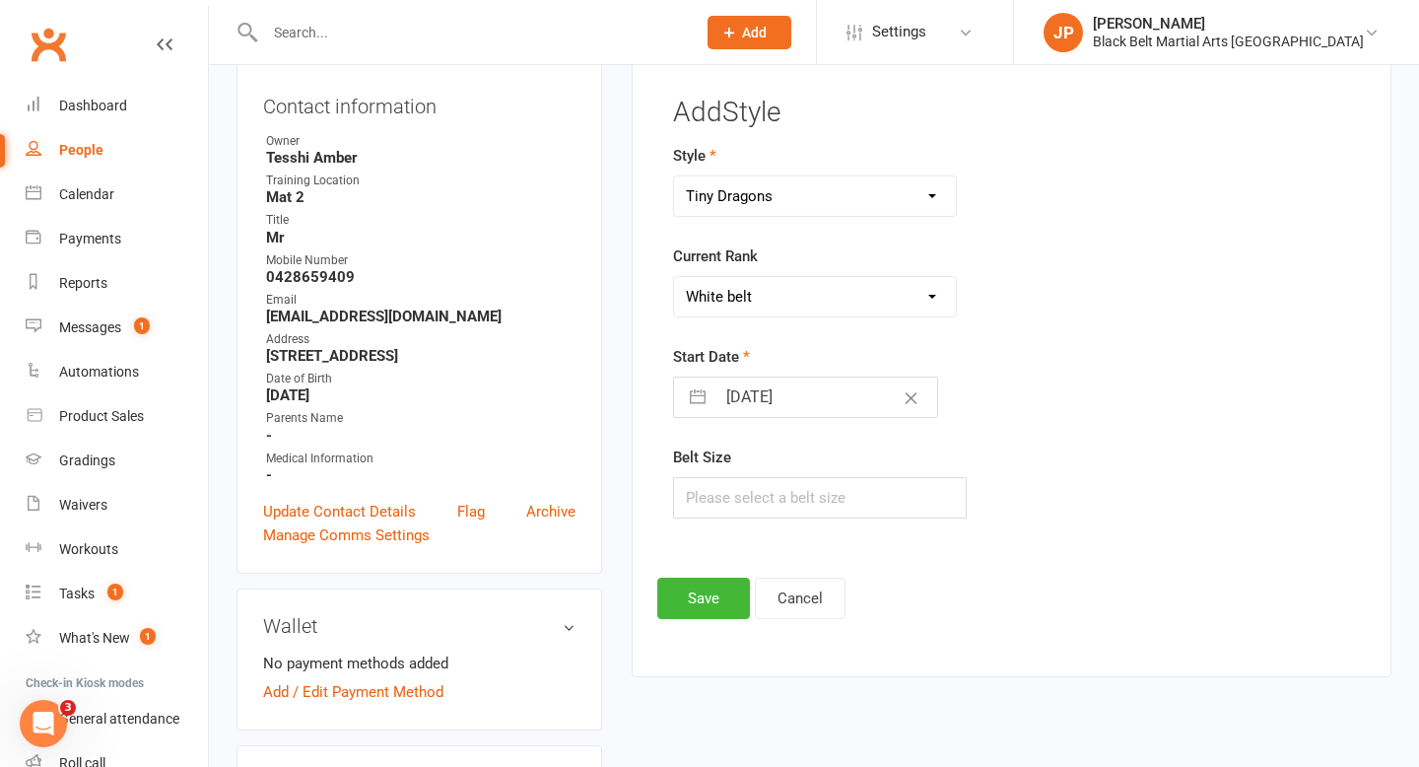
scroll to position [222, 0]
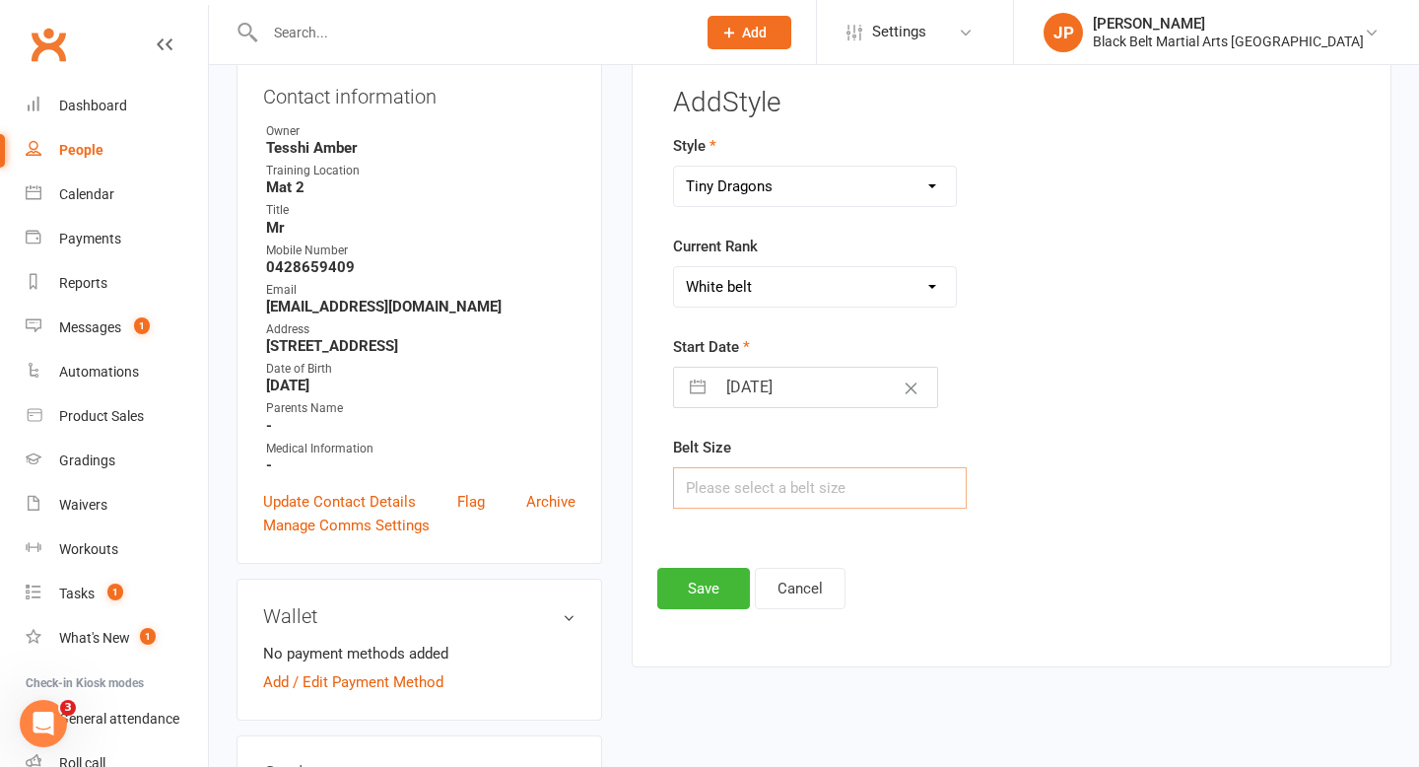
click at [703, 485] on input "text" at bounding box center [820, 487] width 295 height 41
type input "1"
click at [703, 587] on button "Save" at bounding box center [703, 588] width 93 height 41
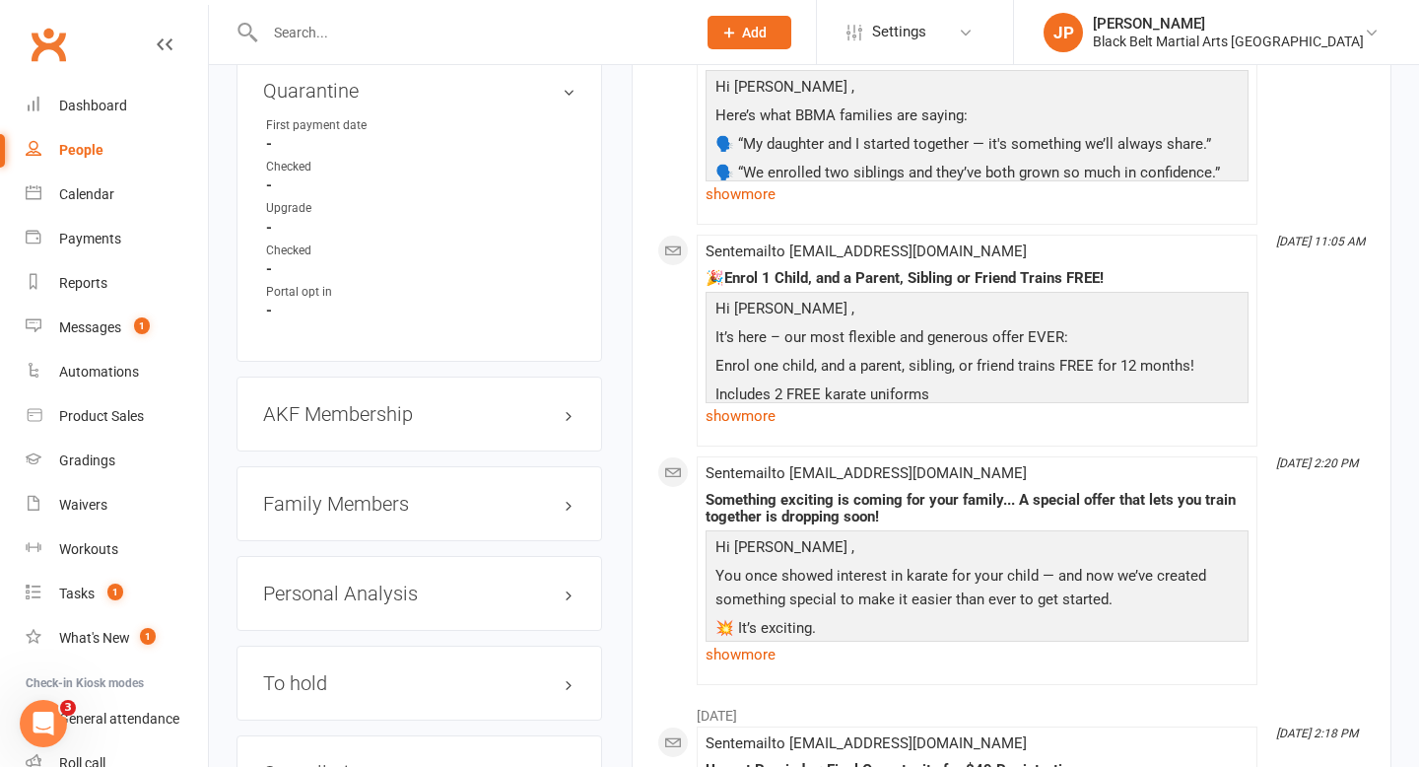
scroll to position [1902, 0]
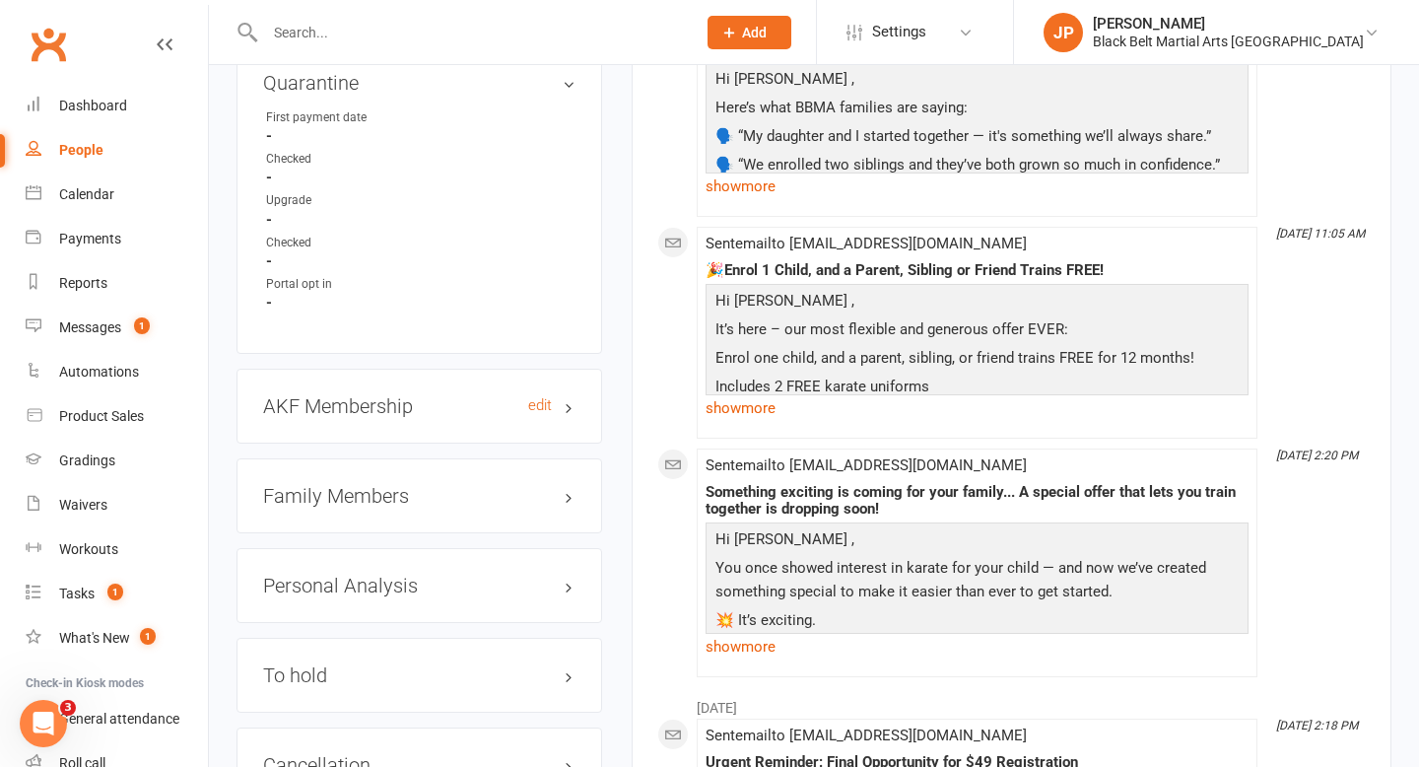
click at [398, 417] on h3 "AKF Membership edit" at bounding box center [419, 406] width 312 height 22
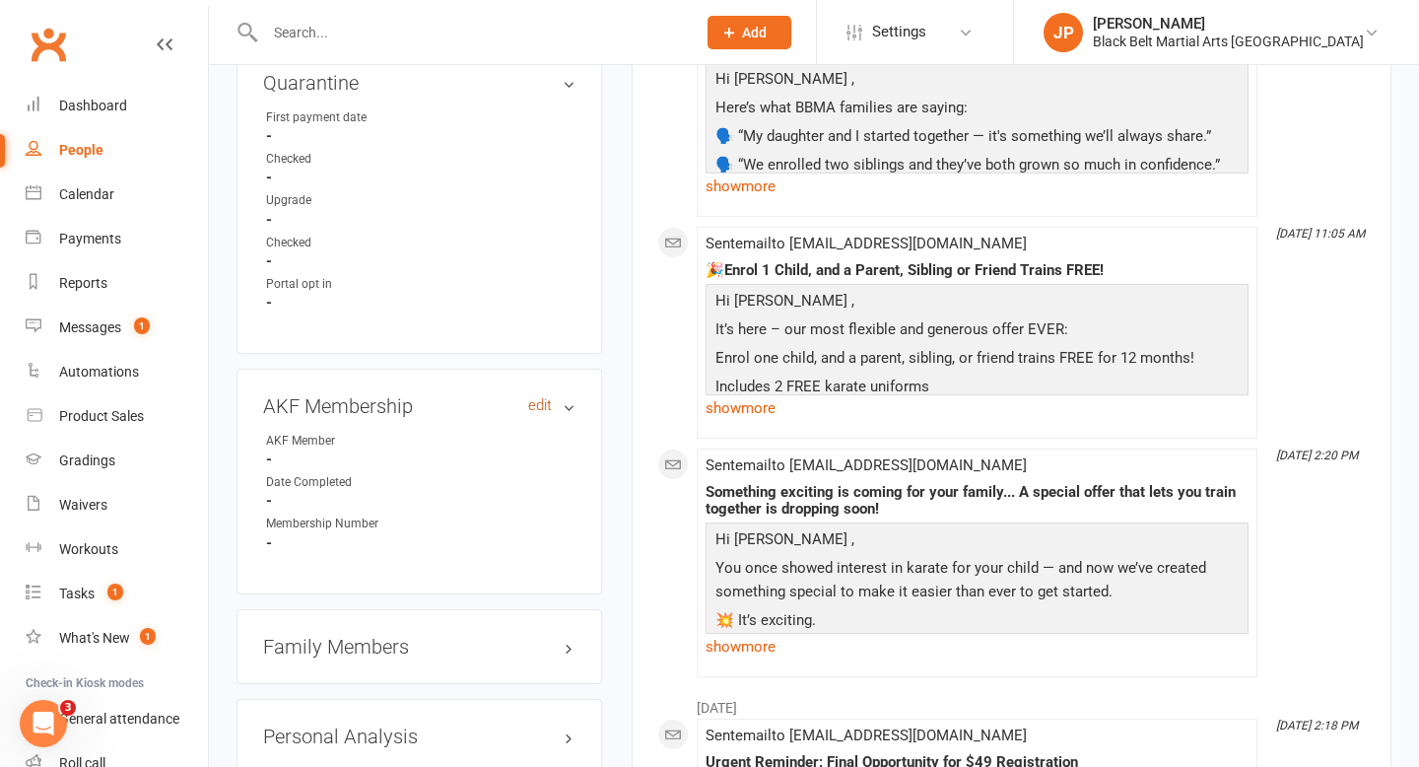
click at [529, 414] on link "edit" at bounding box center [540, 405] width 24 height 17
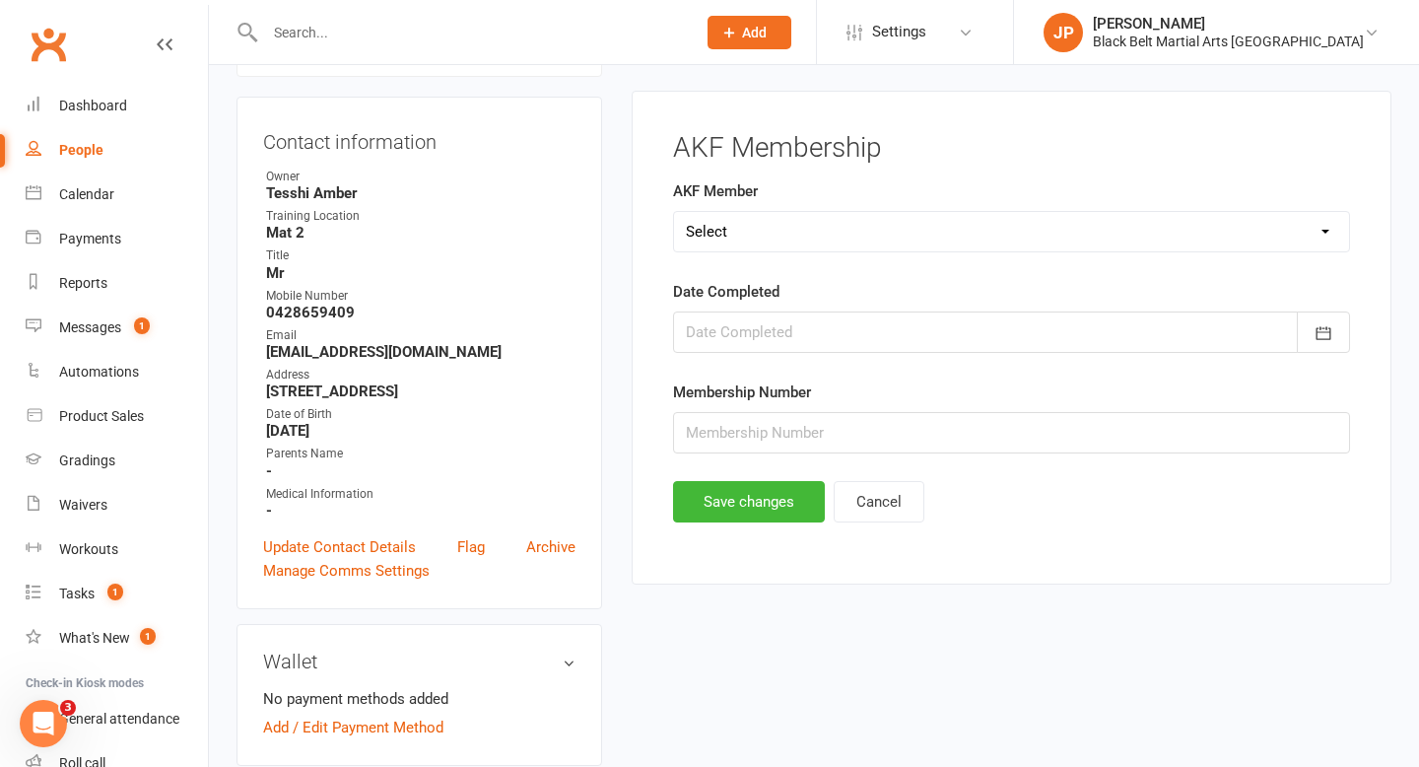
scroll to position [169, 0]
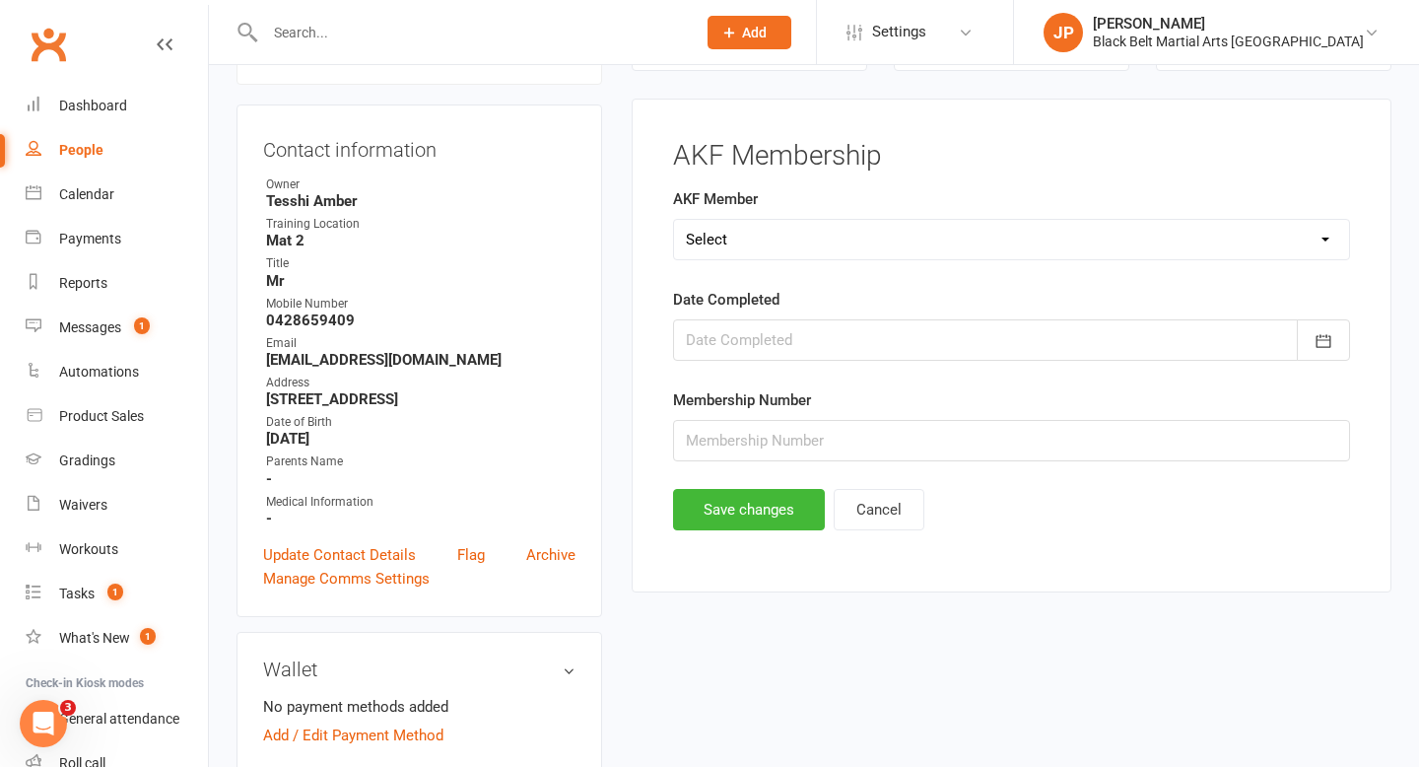
click at [748, 243] on select "Select Yes No Cancelled Transfered" at bounding box center [1011, 239] width 675 height 39
select select "No"
click at [711, 517] on button "Save changes" at bounding box center [749, 509] width 152 height 41
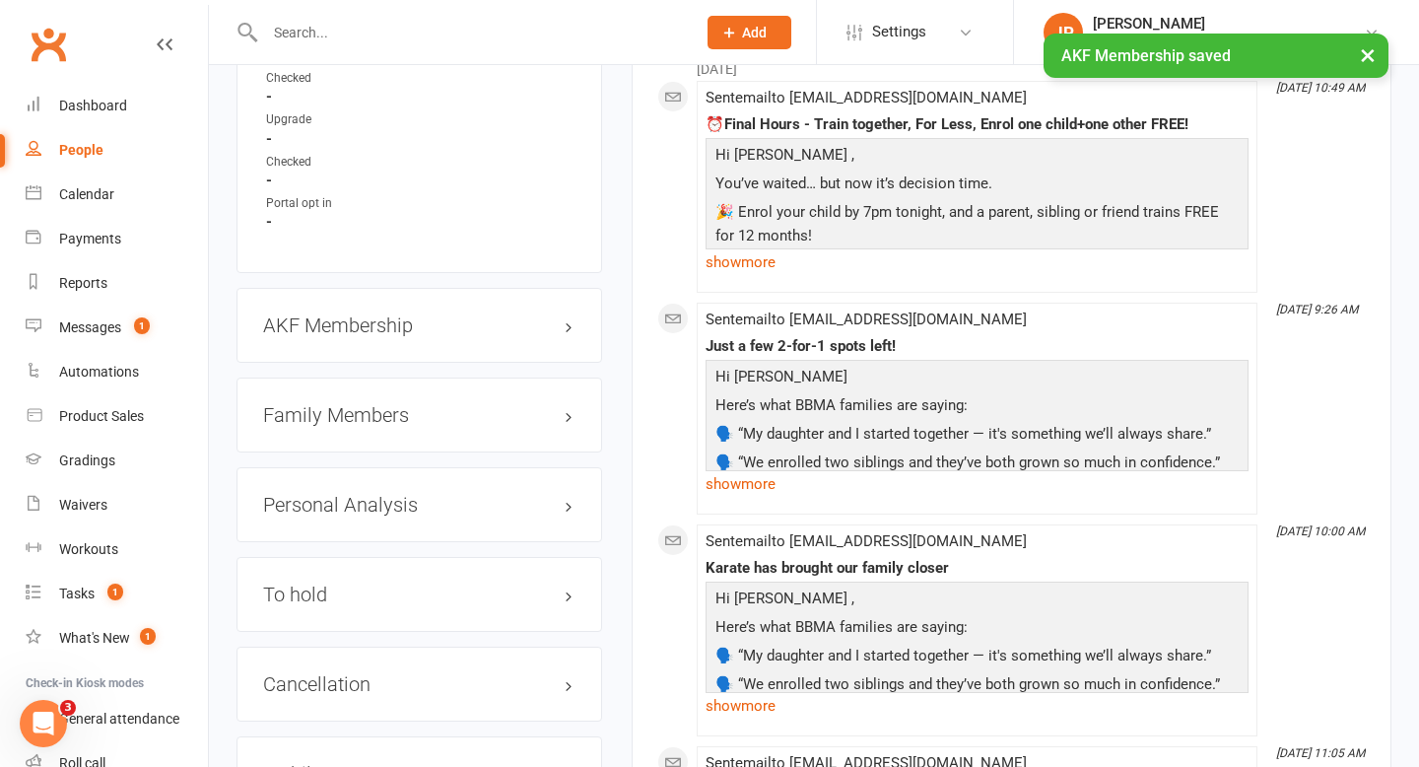
scroll to position [1990, 0]
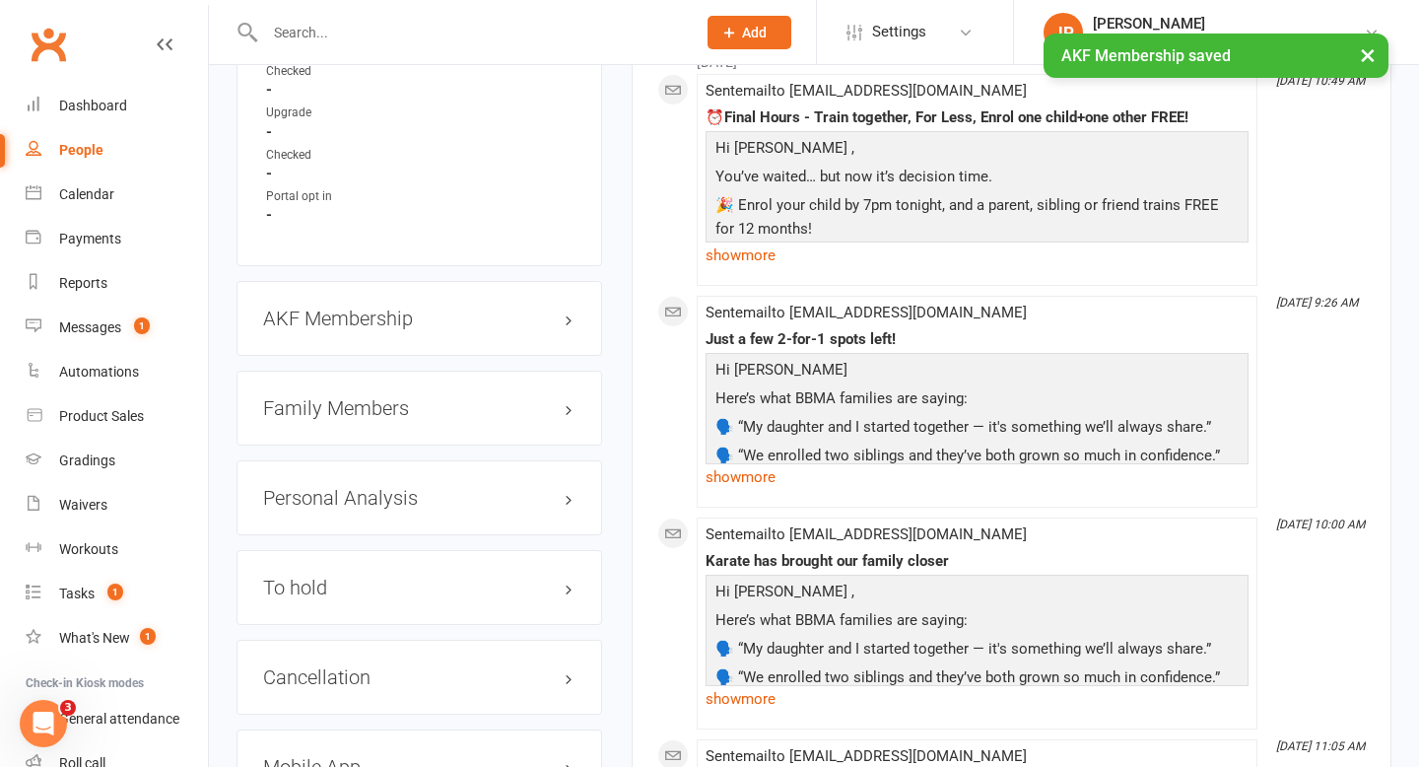
click at [422, 419] on h3 "Family Members" at bounding box center [419, 408] width 312 height 22
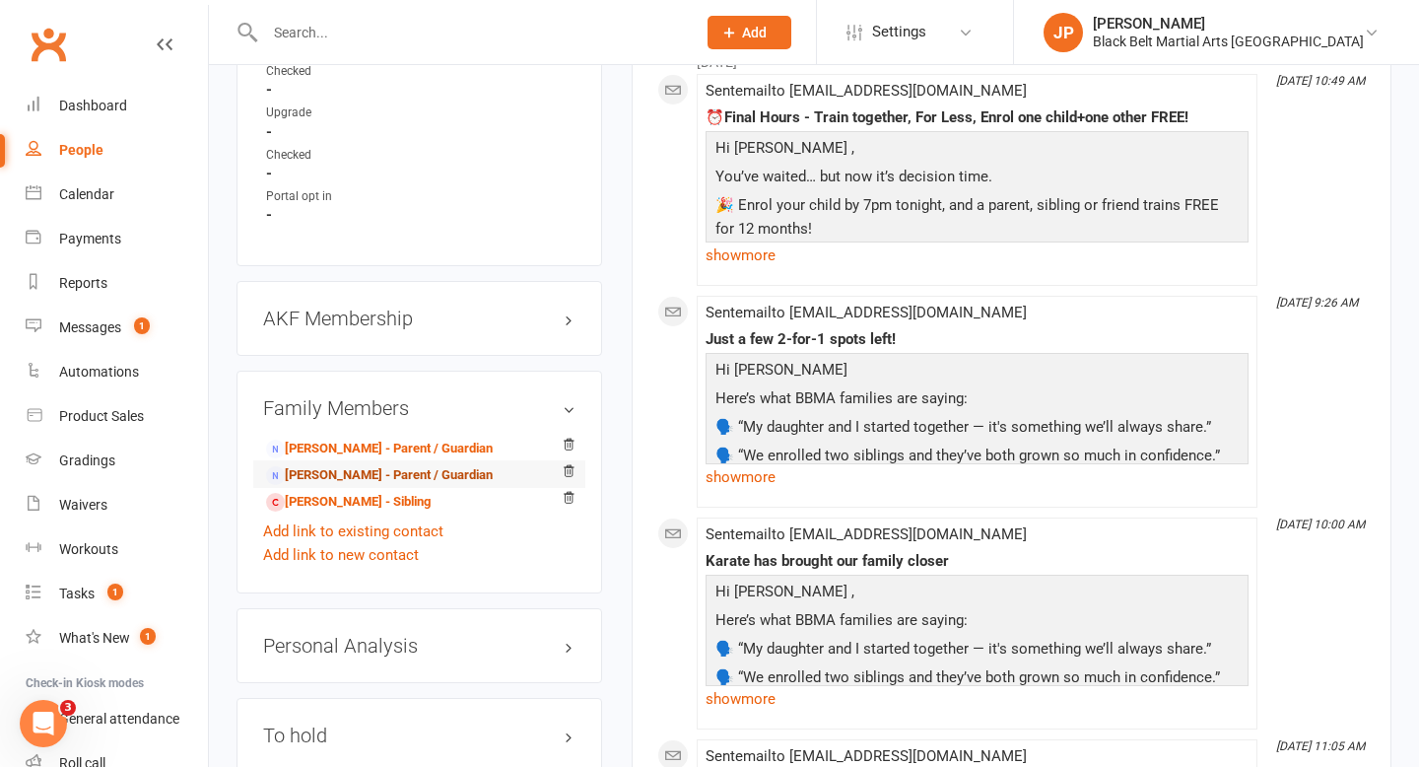
click at [382, 486] on link "Emma Steele - Parent / Guardian" at bounding box center [379, 475] width 227 height 21
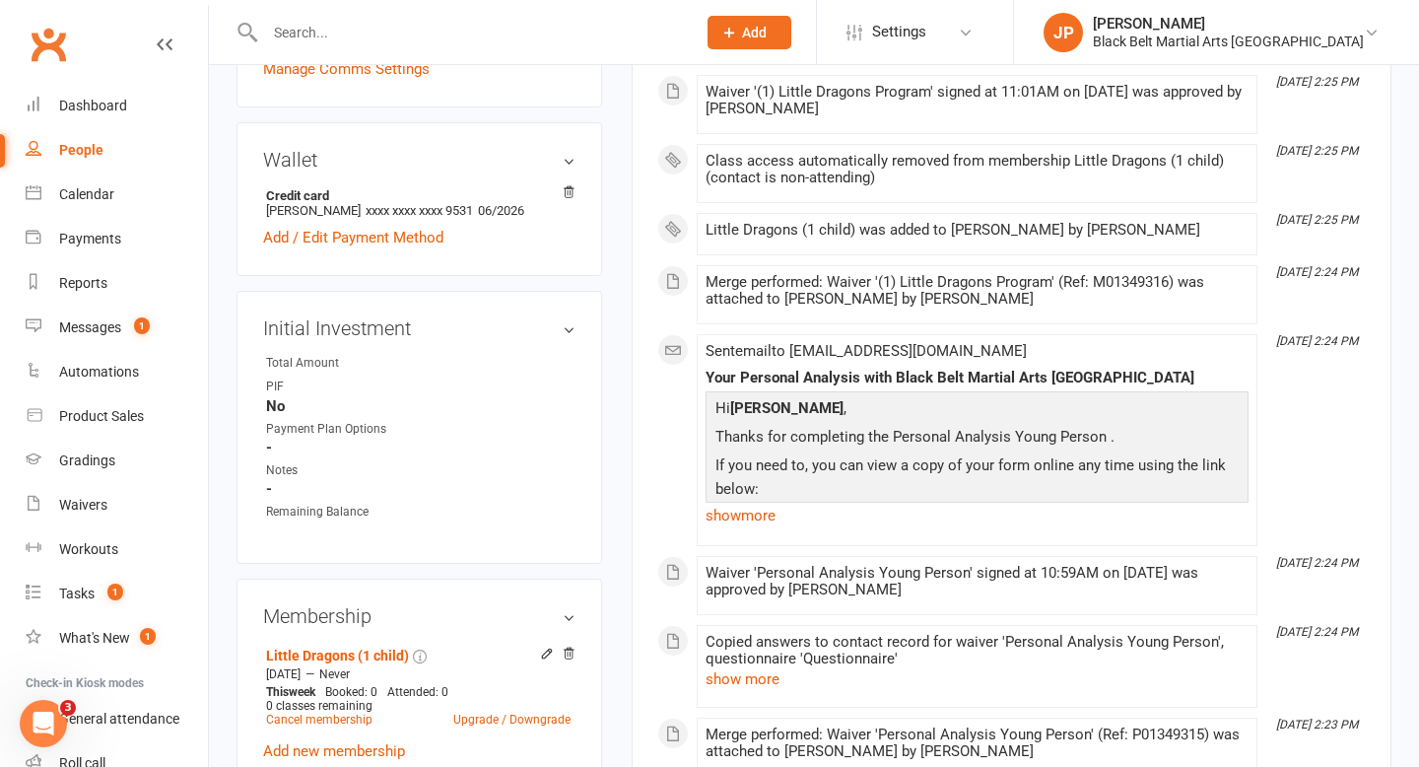
scroll to position [592, 0]
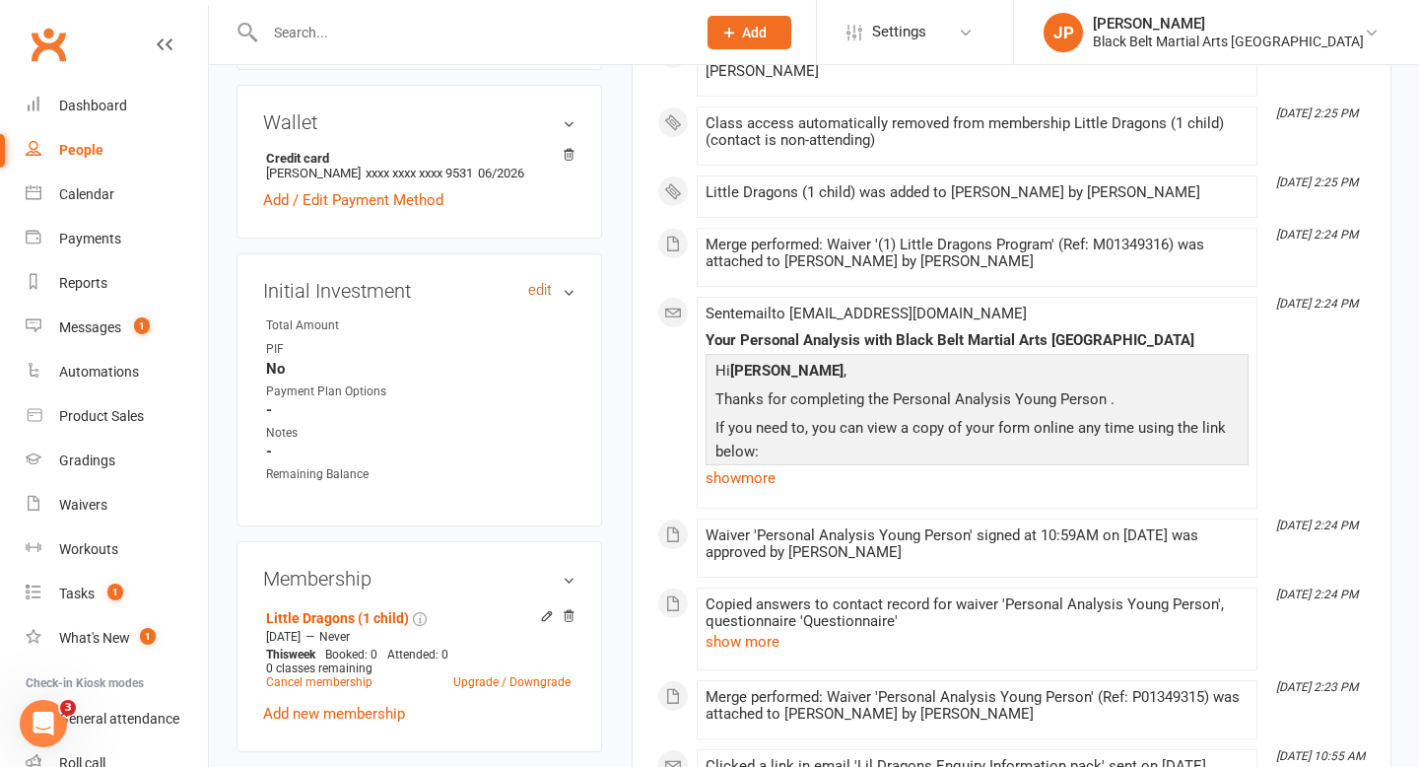
click at [531, 283] on link "edit" at bounding box center [540, 290] width 24 height 17
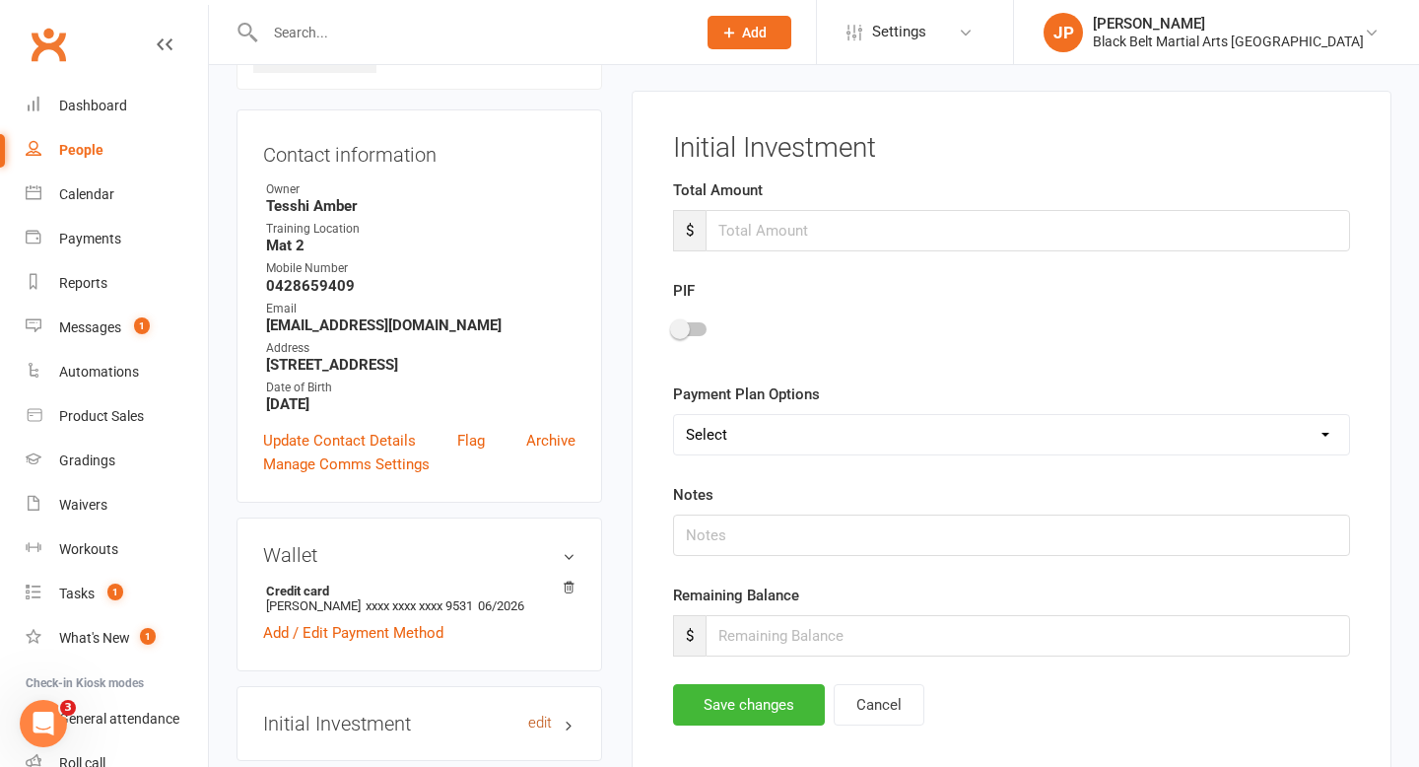
scroll to position [151, 0]
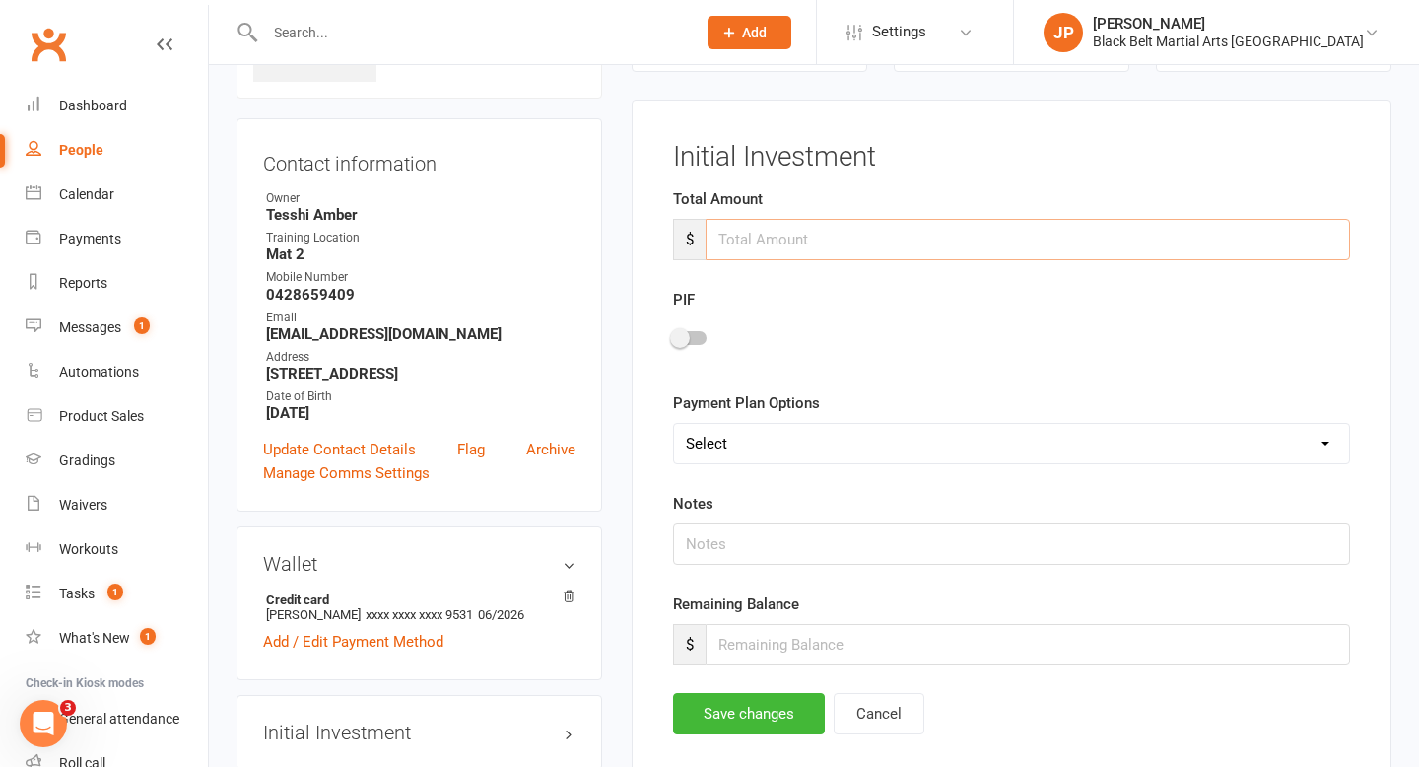
click at [787, 228] on input "number" at bounding box center [1028, 239] width 645 height 41
type input "150"
click at [695, 336] on div at bounding box center [690, 338] width 34 height 14
click at [673, 335] on input "checkbox" at bounding box center [673, 335] width 0 height 0
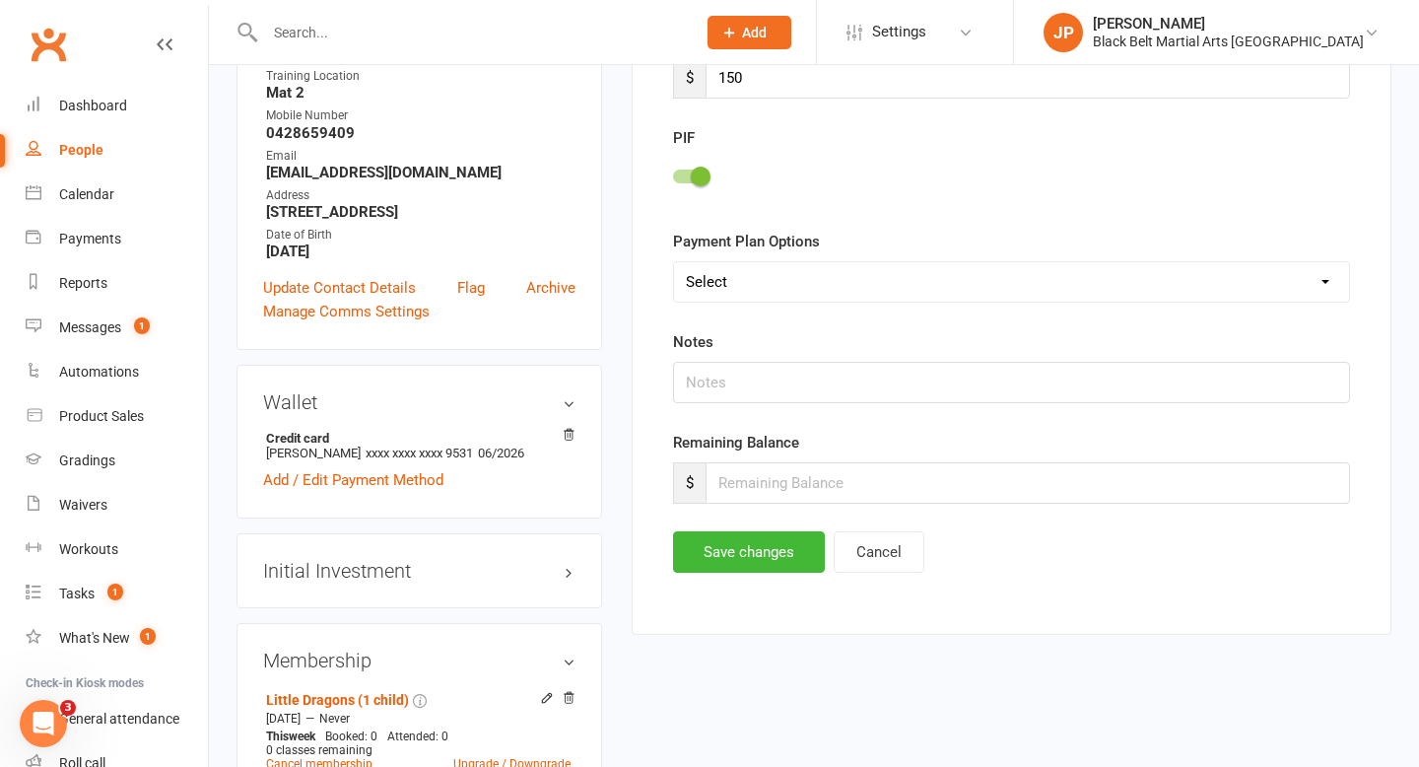
scroll to position [322, 0]
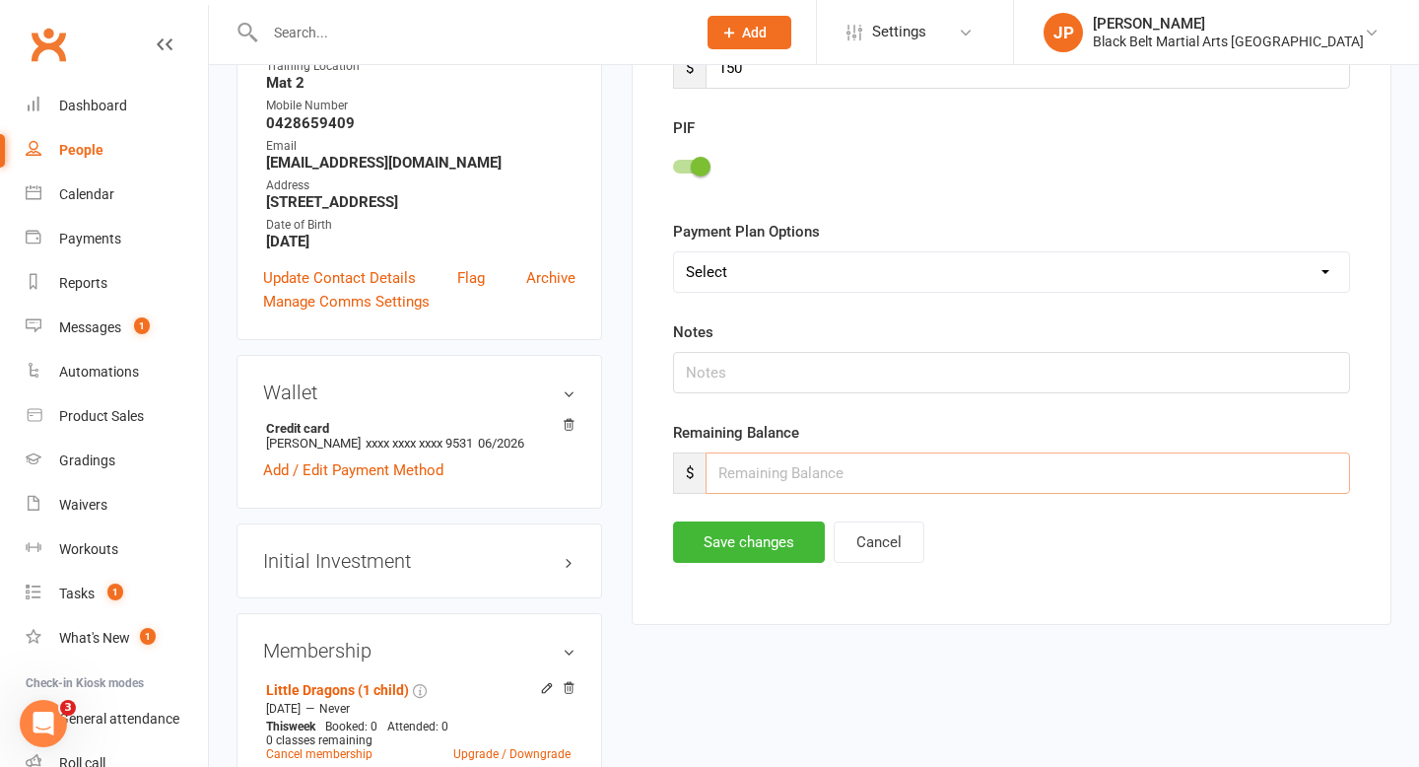
click at [811, 473] on input "number" at bounding box center [1028, 472] width 645 height 41
type input "0"
click at [761, 533] on button "Save changes" at bounding box center [749, 541] width 152 height 41
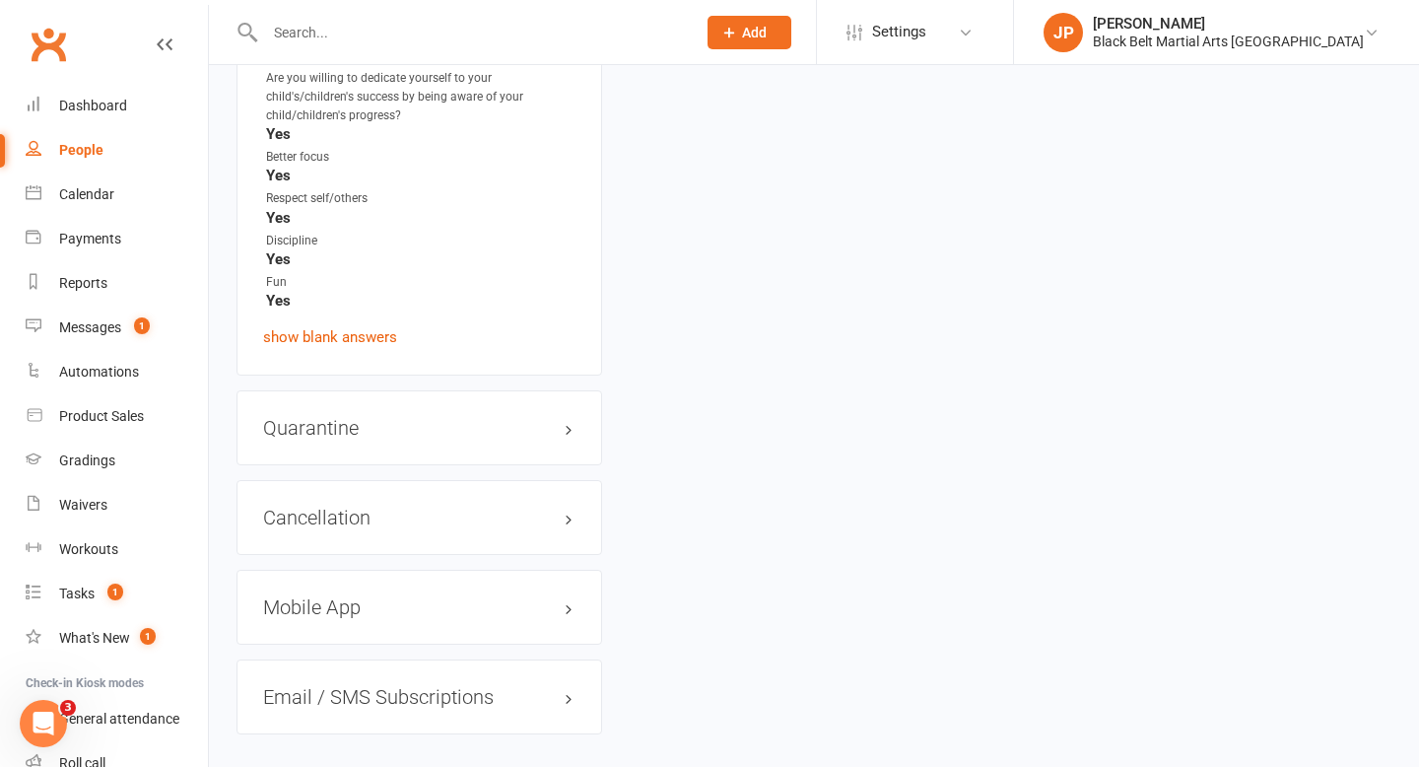
scroll to position [2471, 0]
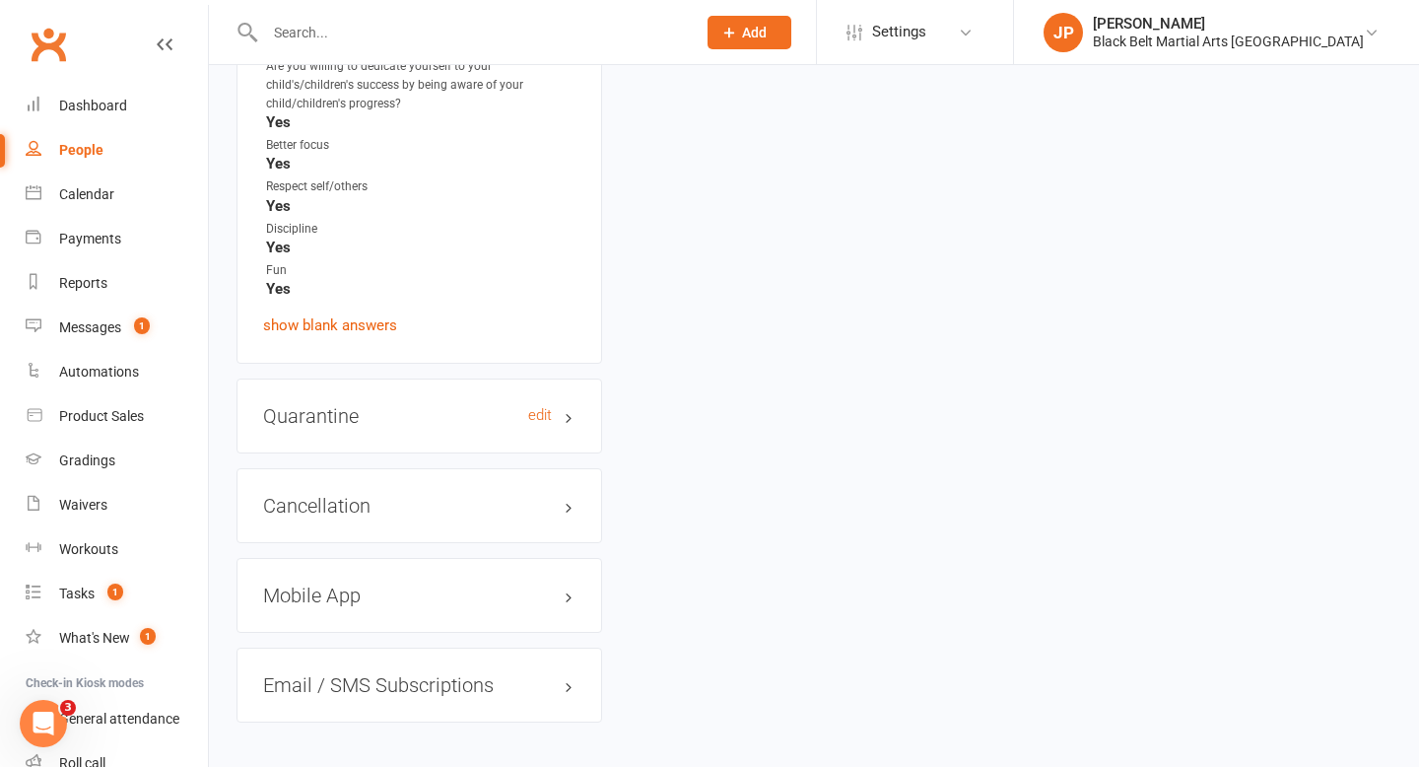
click at [459, 405] on h3 "Quarantine edit" at bounding box center [419, 416] width 312 height 22
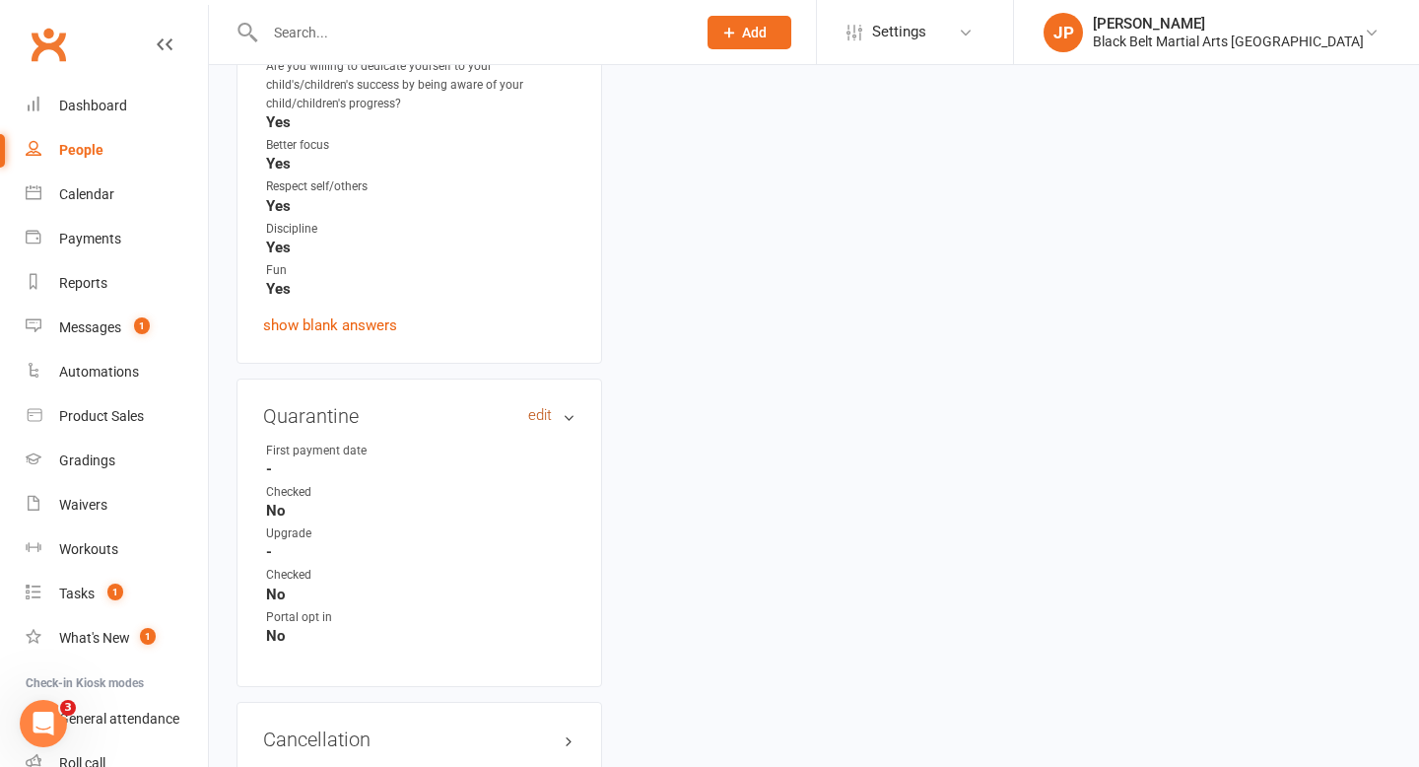
click at [540, 407] on link "edit" at bounding box center [540, 415] width 24 height 17
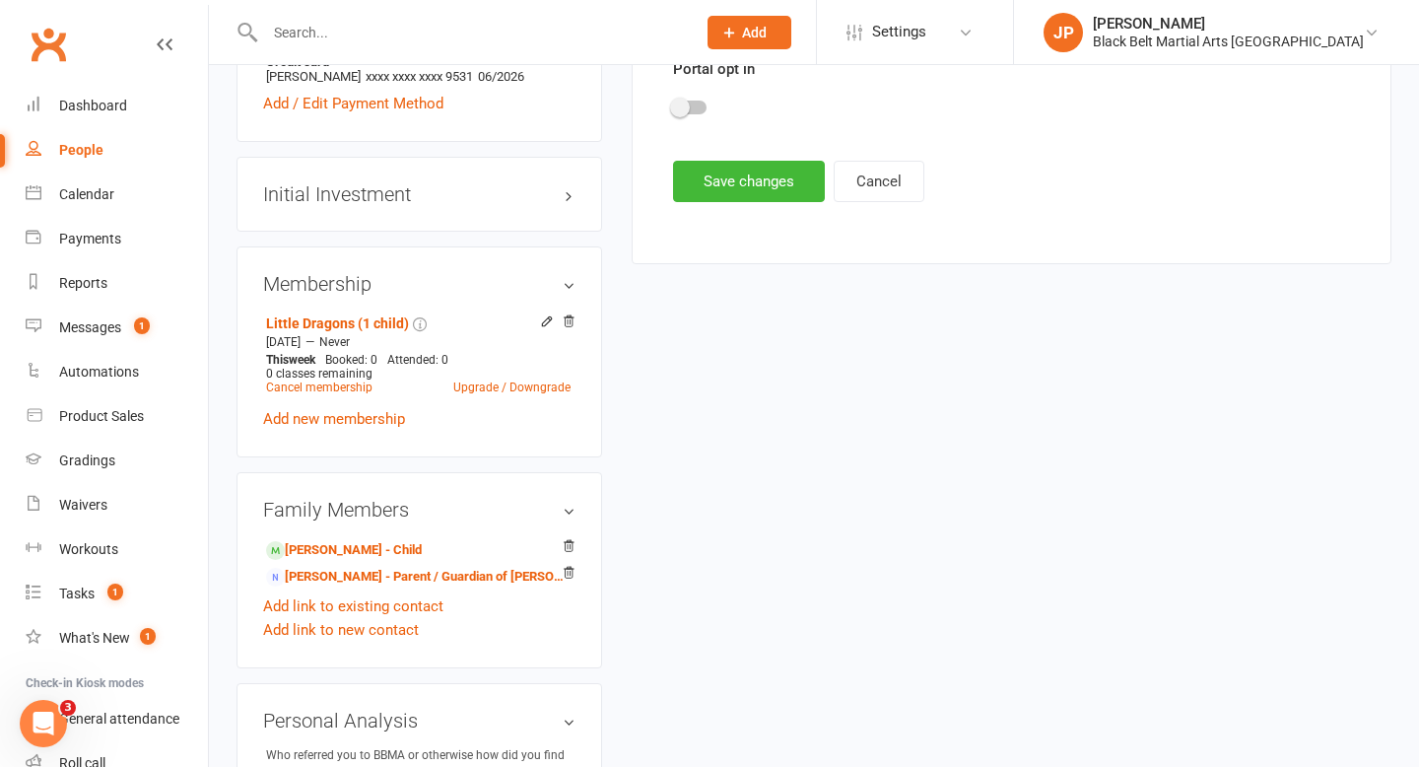
scroll to position [151, 0]
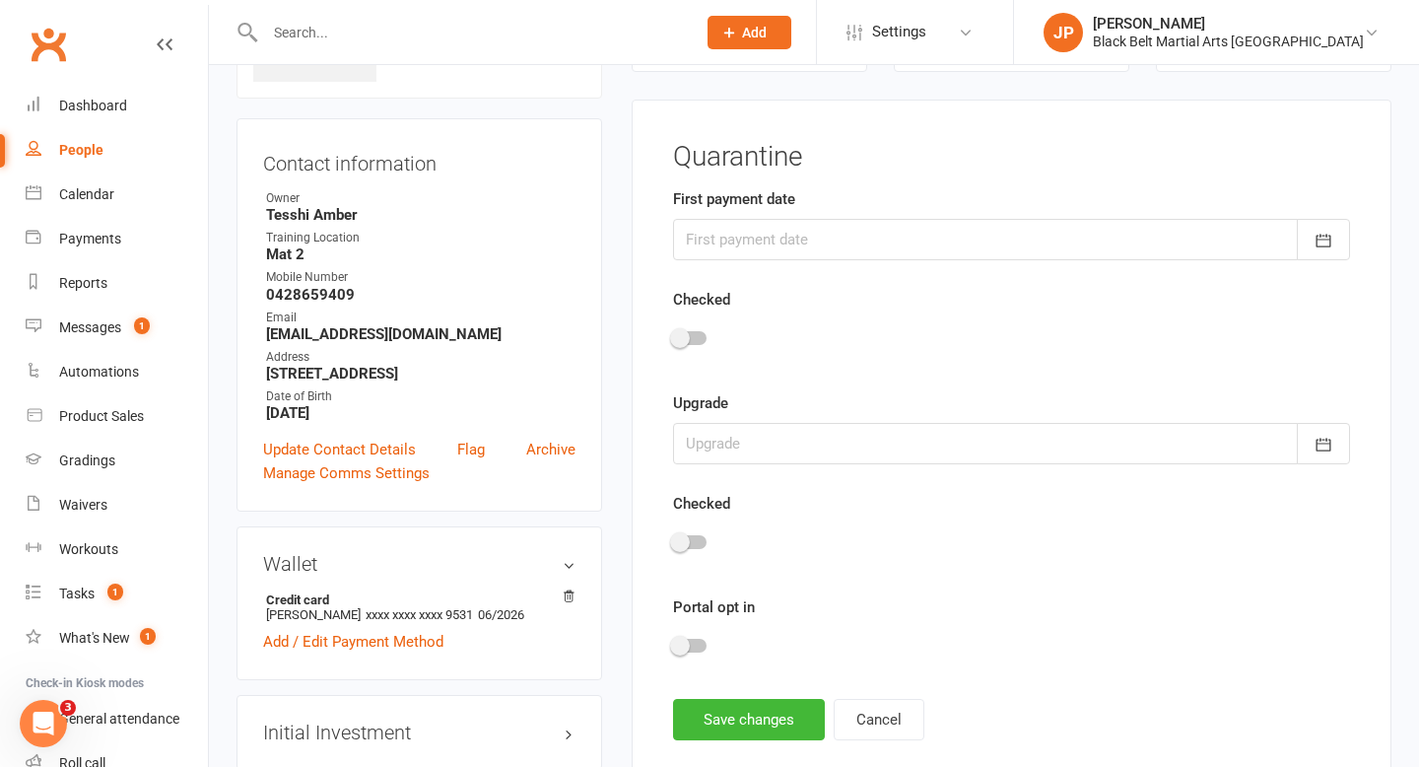
click at [753, 235] on div at bounding box center [1011, 239] width 677 height 41
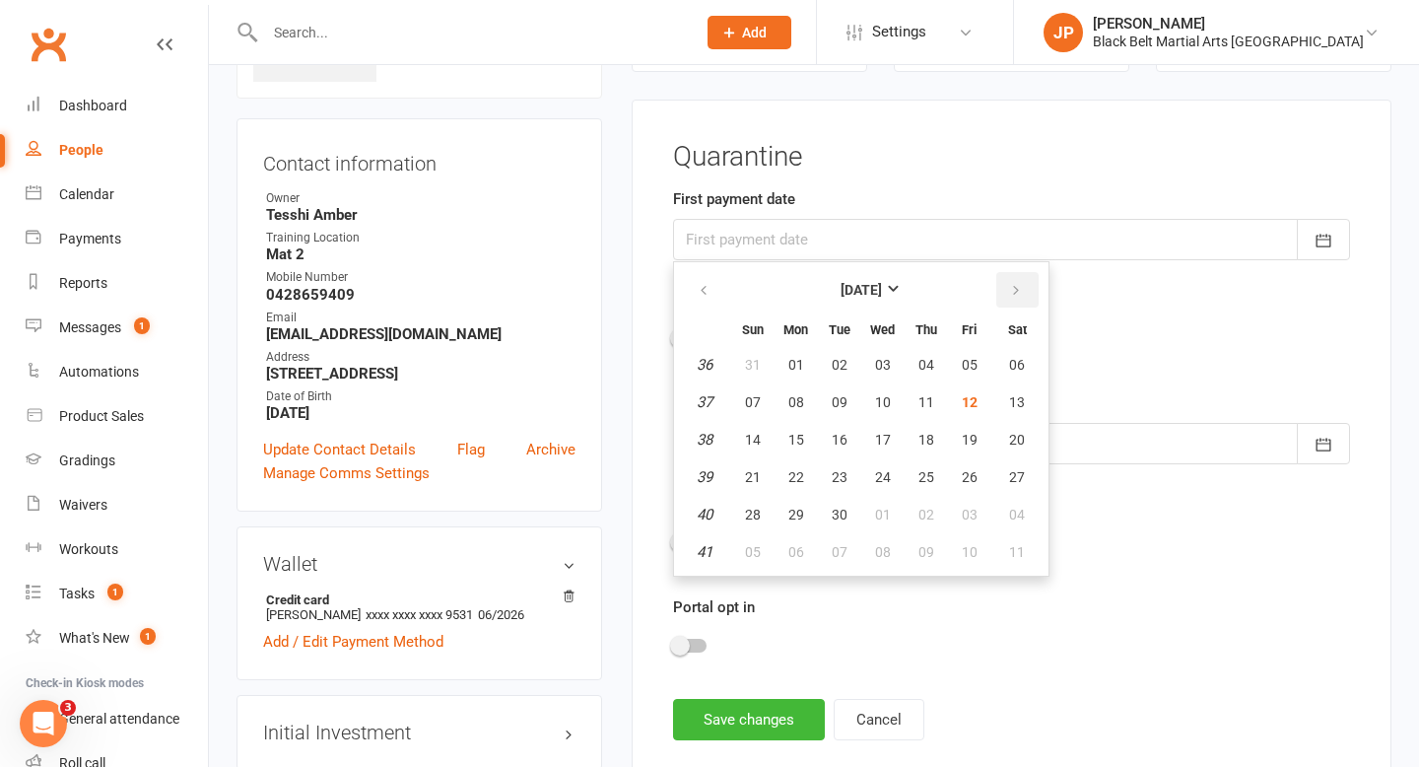
click at [1009, 285] on icon "button" at bounding box center [1016, 291] width 14 height 16
click at [965, 434] on span "17" at bounding box center [970, 440] width 16 height 16
type input "17 Oct 2025"
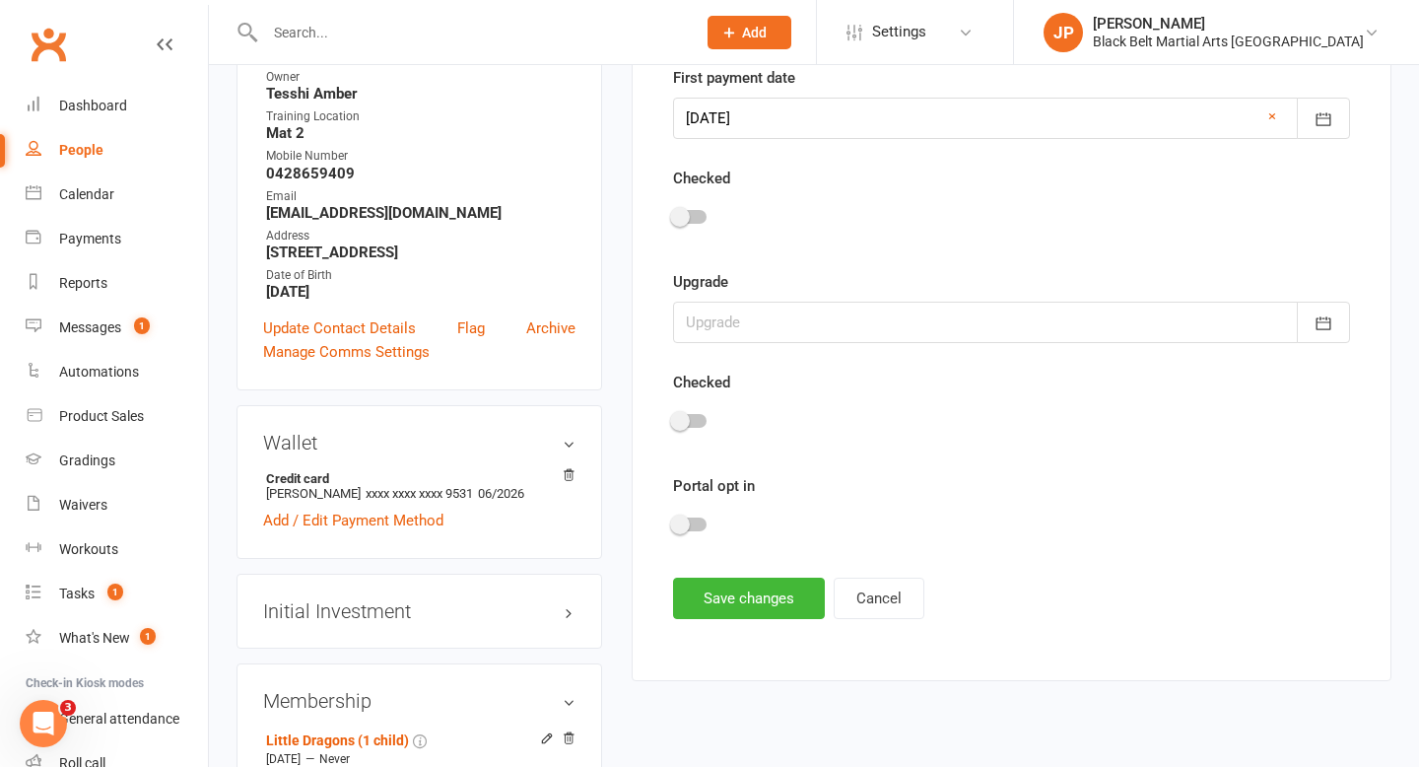
scroll to position [274, 0]
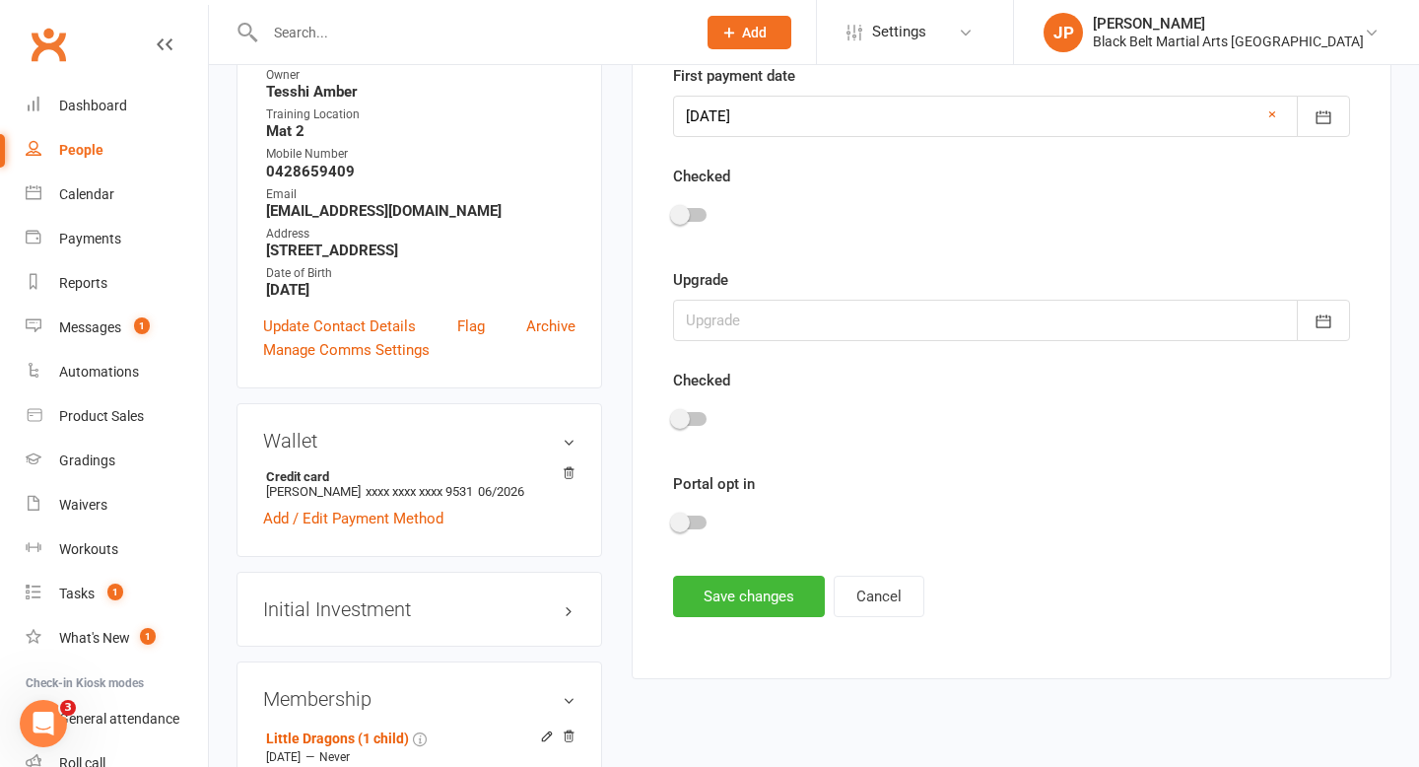
click at [690, 518] on div at bounding box center [690, 523] width 34 height 14
click at [673, 519] on input "checkbox" at bounding box center [673, 519] width 0 height 0
click at [734, 602] on button "Save changes" at bounding box center [749, 596] width 152 height 41
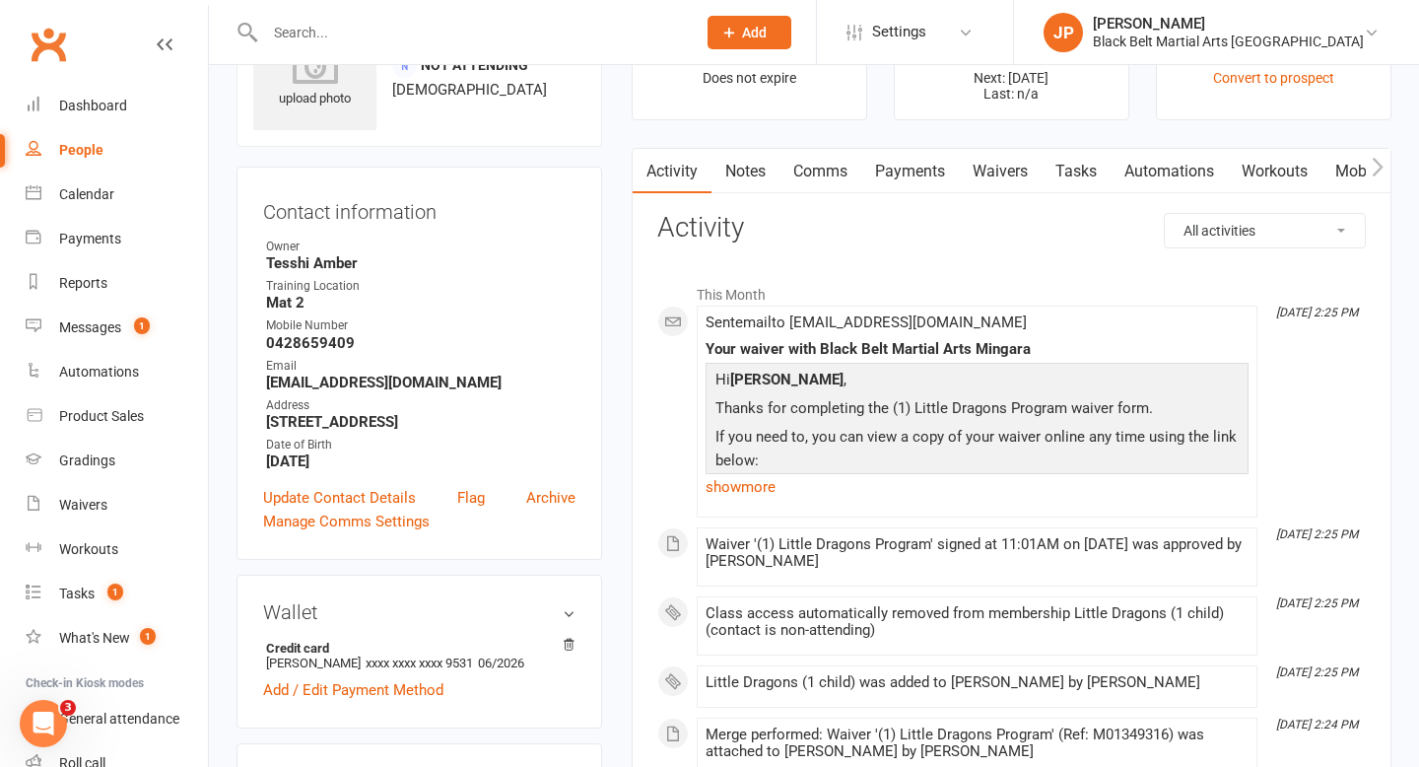
scroll to position [108, 0]
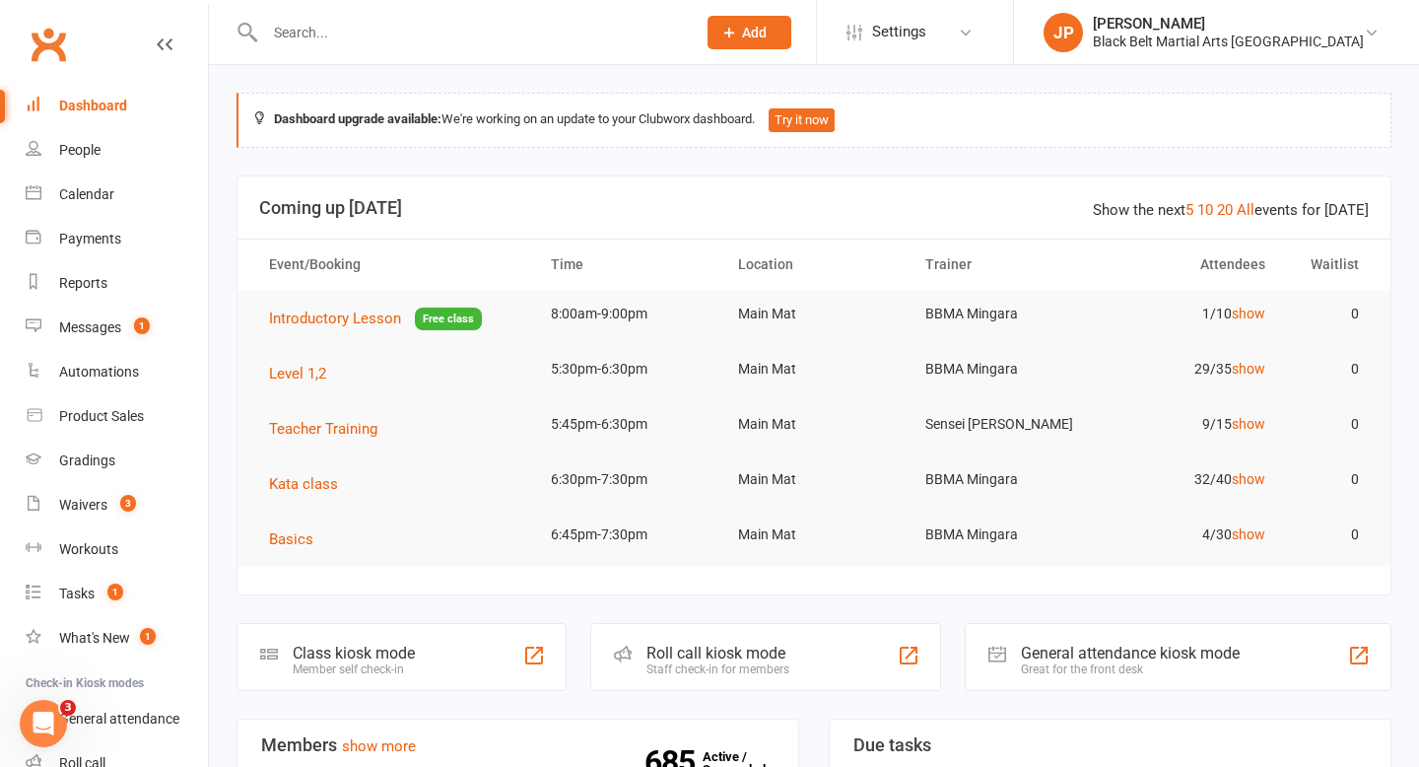
click at [551, 34] on input "text" at bounding box center [470, 33] width 423 height 28
click at [88, 190] on div "Calendar" at bounding box center [86, 194] width 55 height 16
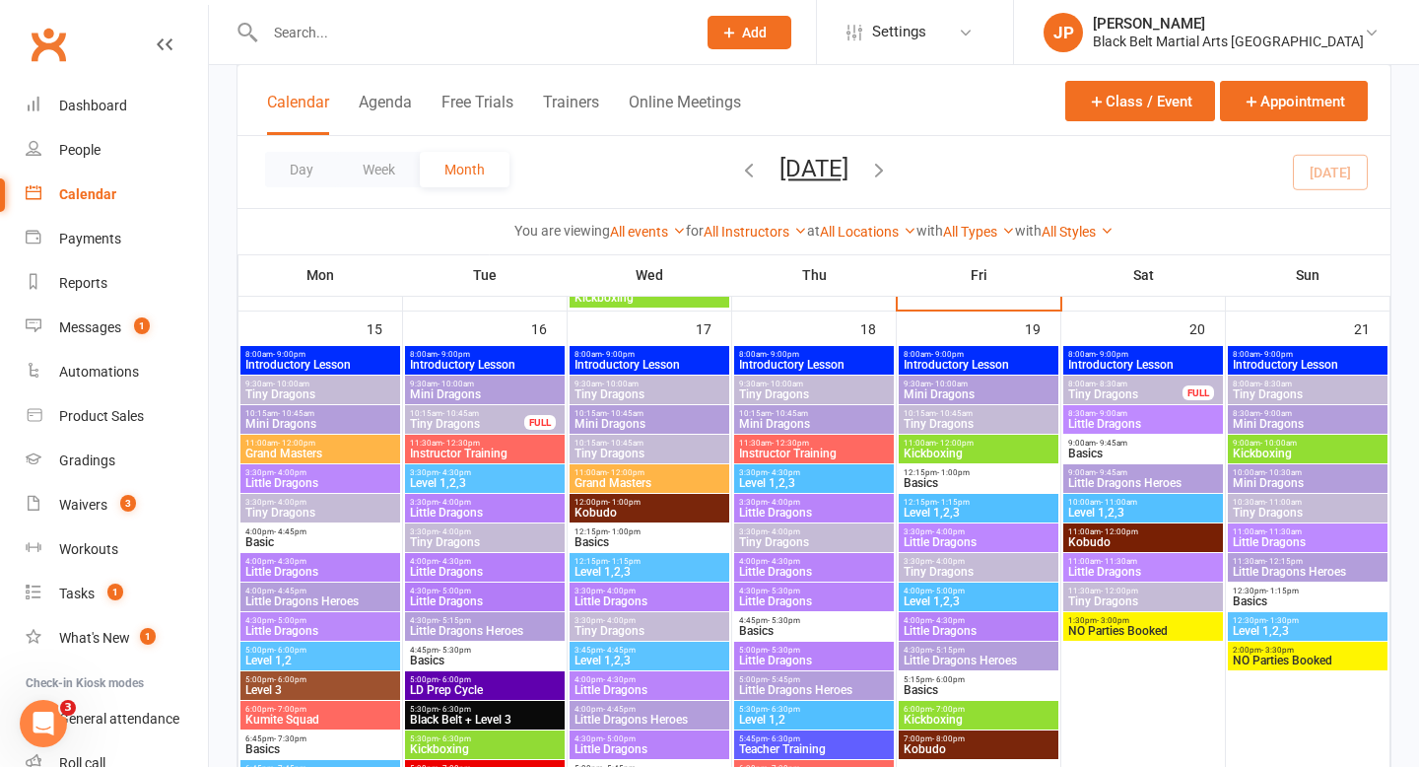
scroll to position [1599, 0]
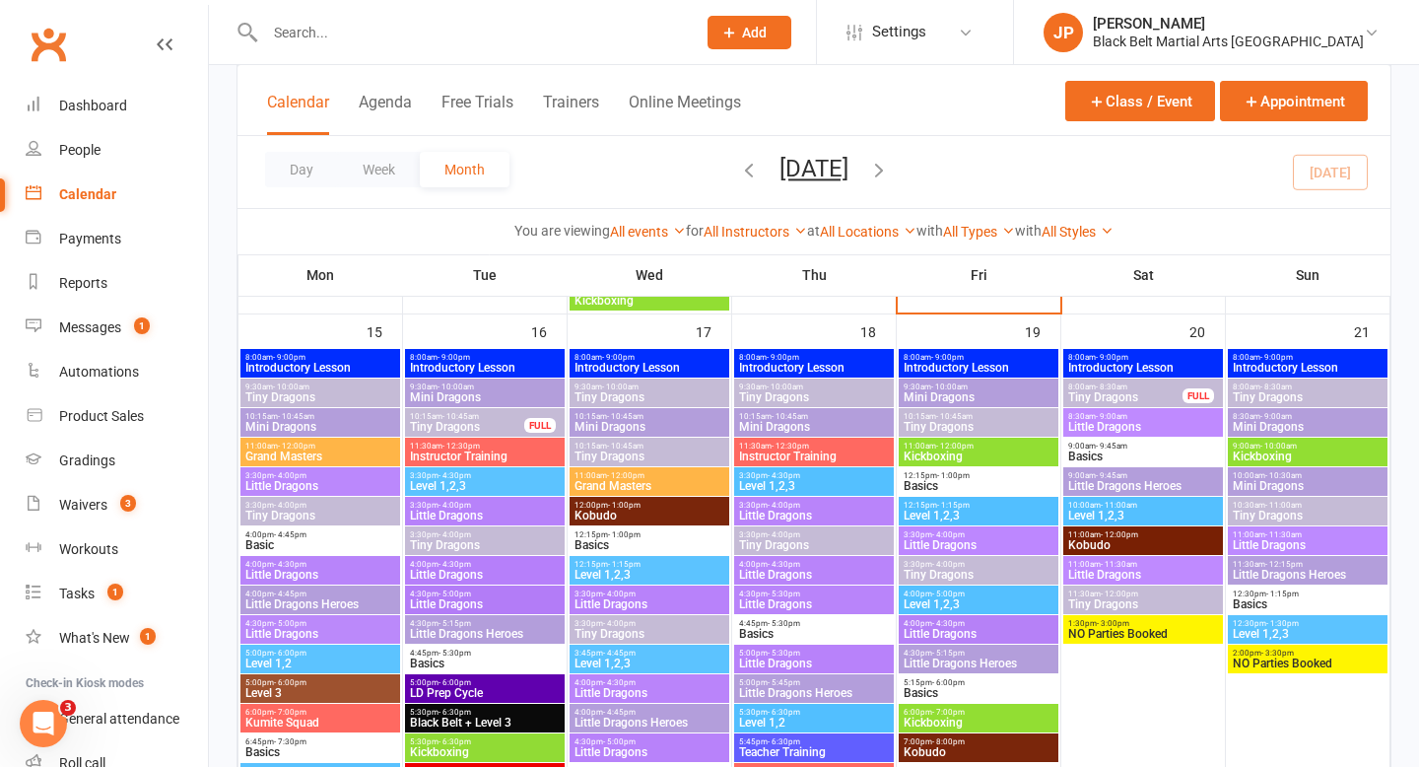
click at [968, 421] on span "Tiny Dragons" at bounding box center [979, 427] width 152 height 12
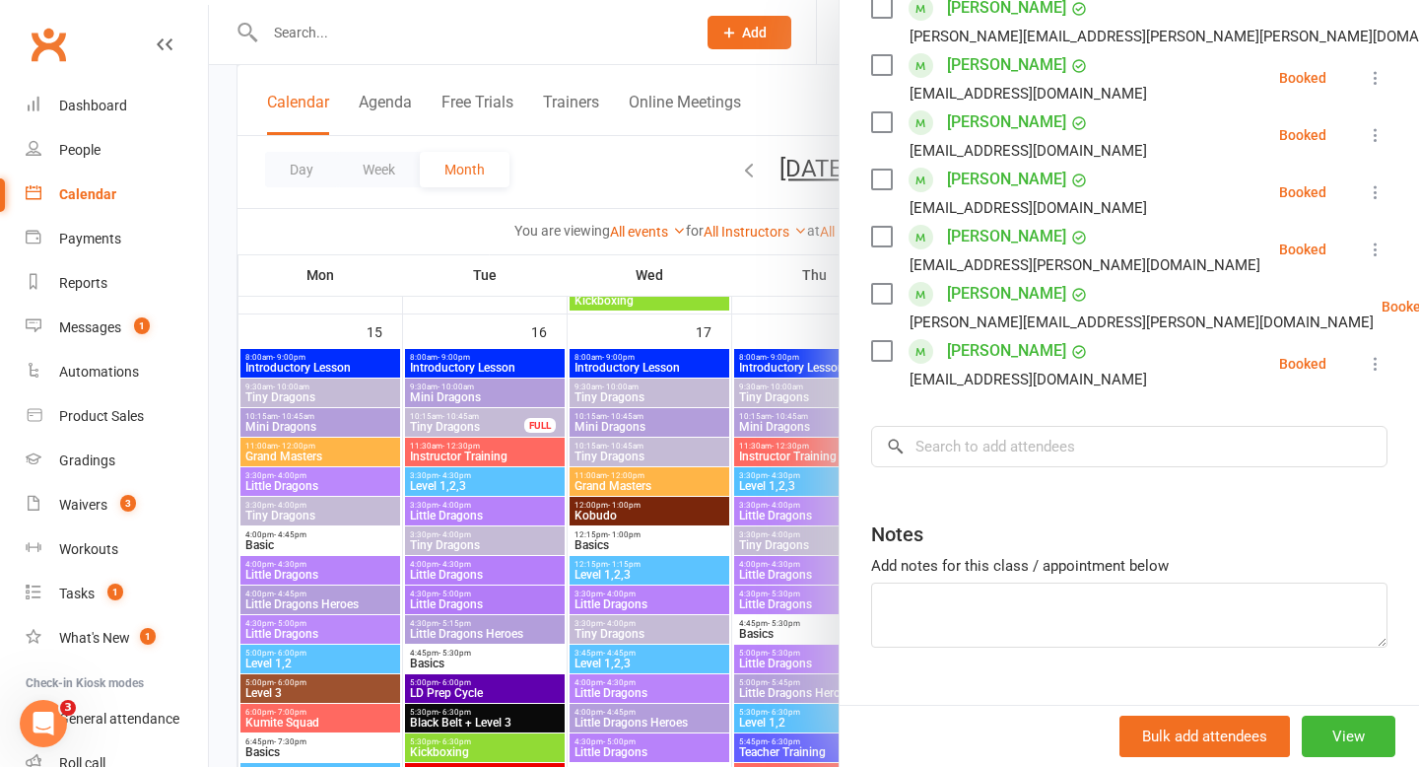
scroll to position [522, 0]
click at [1038, 424] on input "search" at bounding box center [1129, 444] width 517 height 41
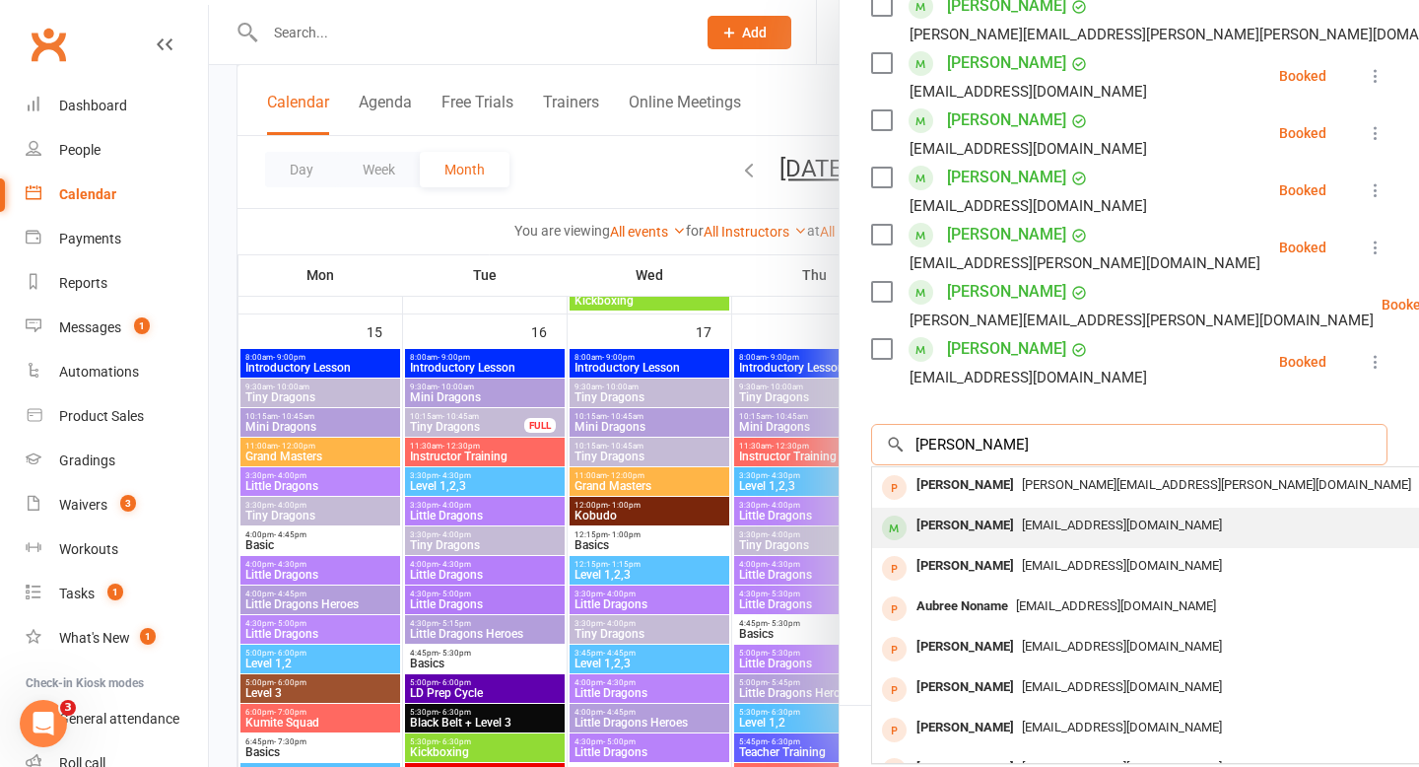
type input "[PERSON_NAME]"
click at [967, 508] on div "[PERSON_NAME] [PERSON_NAME][EMAIL_ADDRESS][DOMAIN_NAME]" at bounding box center [1166, 528] width 589 height 40
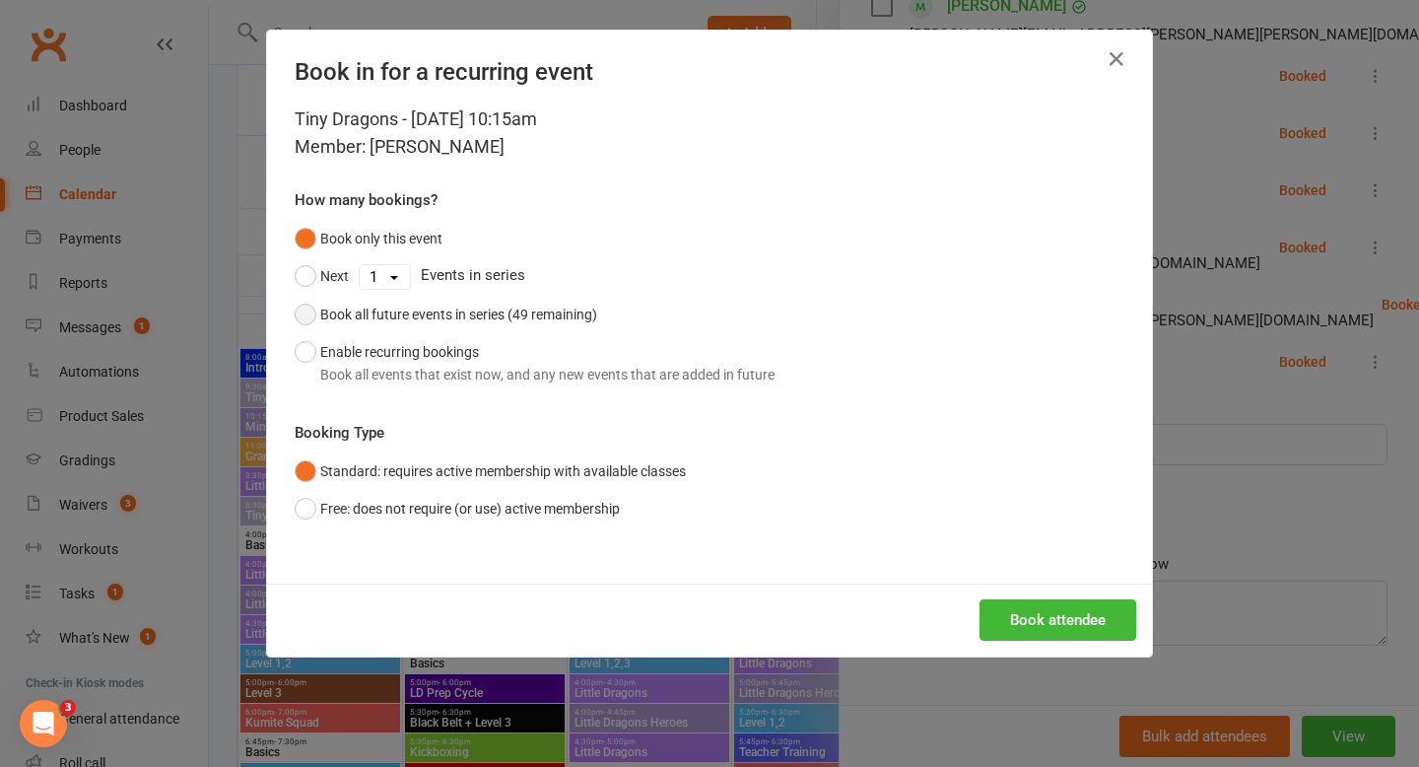
click at [520, 314] on div "Book all future events in series (49 remaining)" at bounding box center [458, 315] width 277 height 22
click at [1070, 622] on button "Book attendee" at bounding box center [1058, 619] width 157 height 41
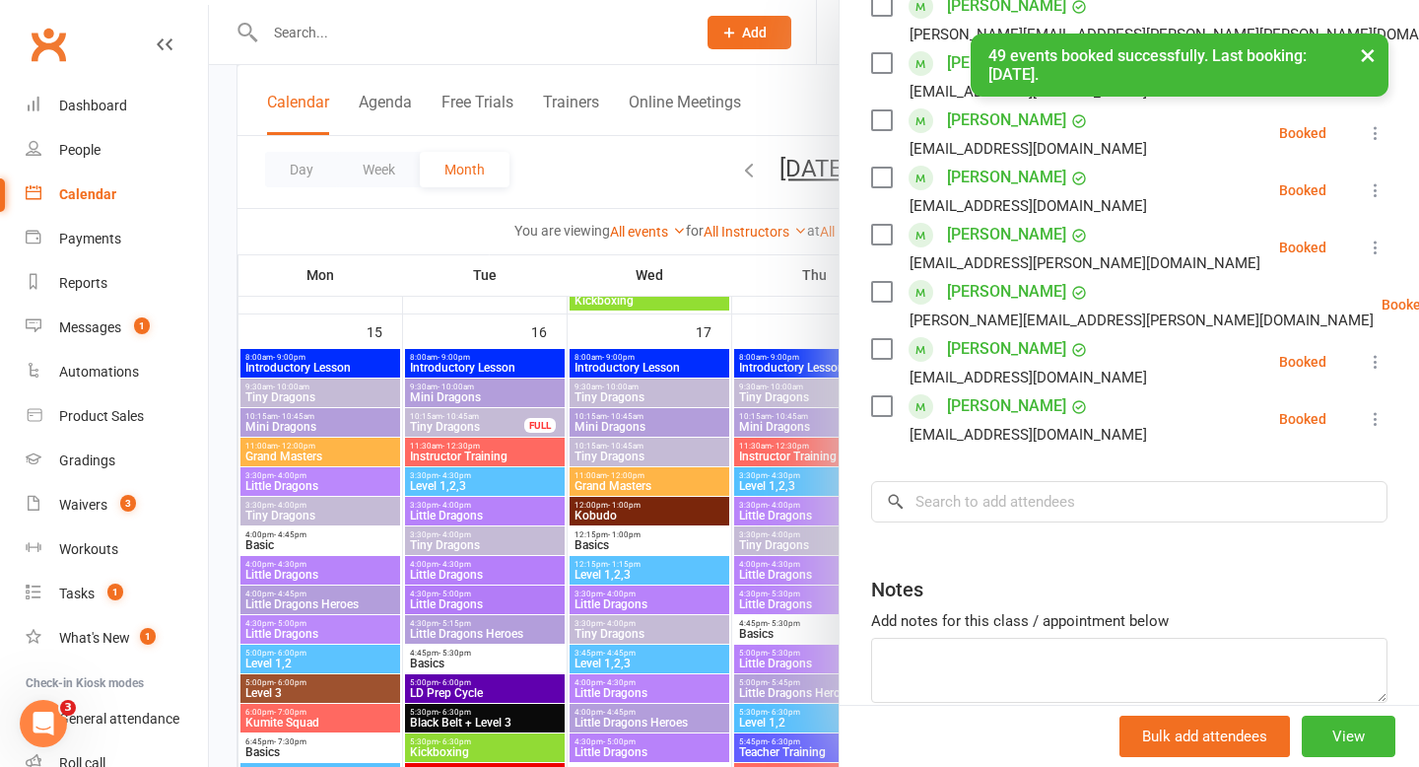
click at [605, 174] on div at bounding box center [814, 383] width 1210 height 767
